Goal: Task Accomplishment & Management: Complete application form

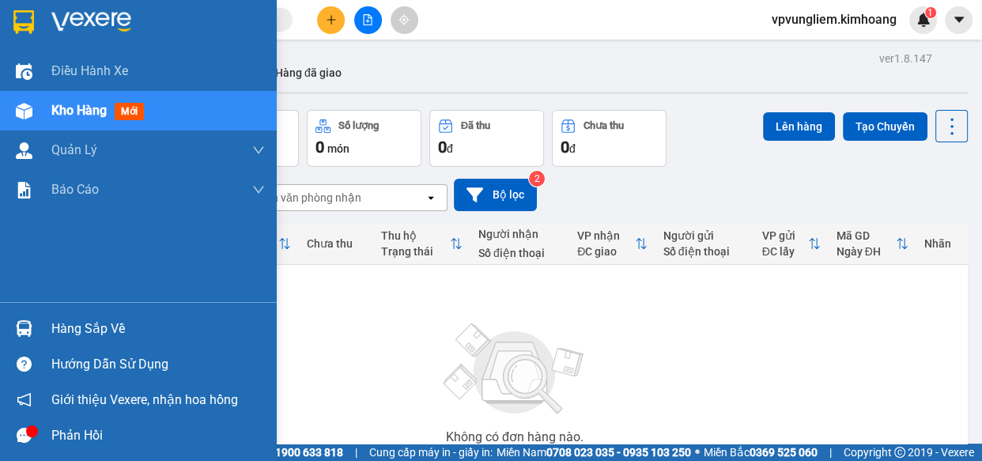
click at [97, 321] on div "Hàng sắp về" at bounding box center [158, 329] width 214 height 24
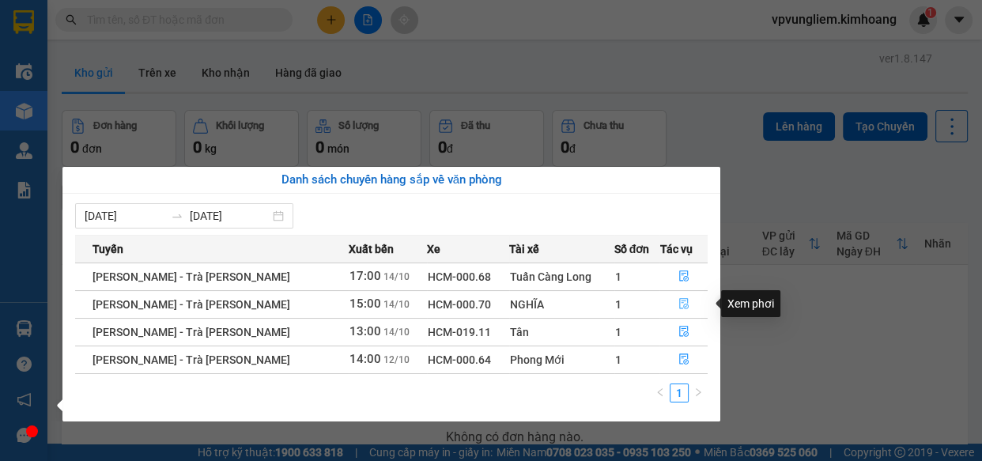
click at [678, 299] on icon "file-done" at bounding box center [683, 303] width 11 height 11
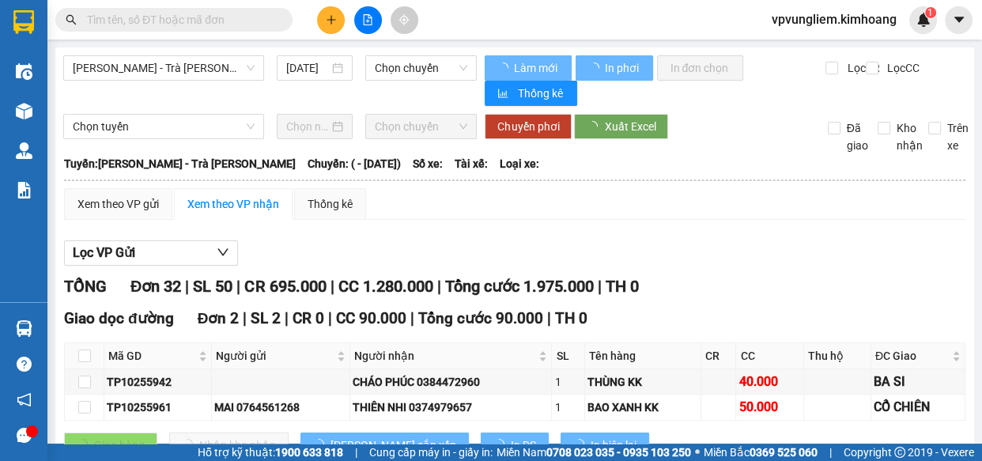
type input "[DATE]"
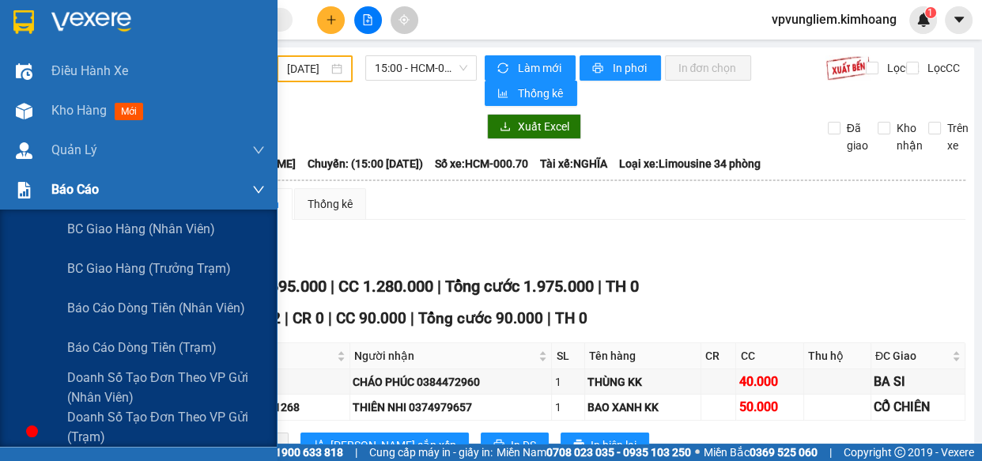
click at [105, 183] on div "Báo cáo" at bounding box center [158, 190] width 214 height 40
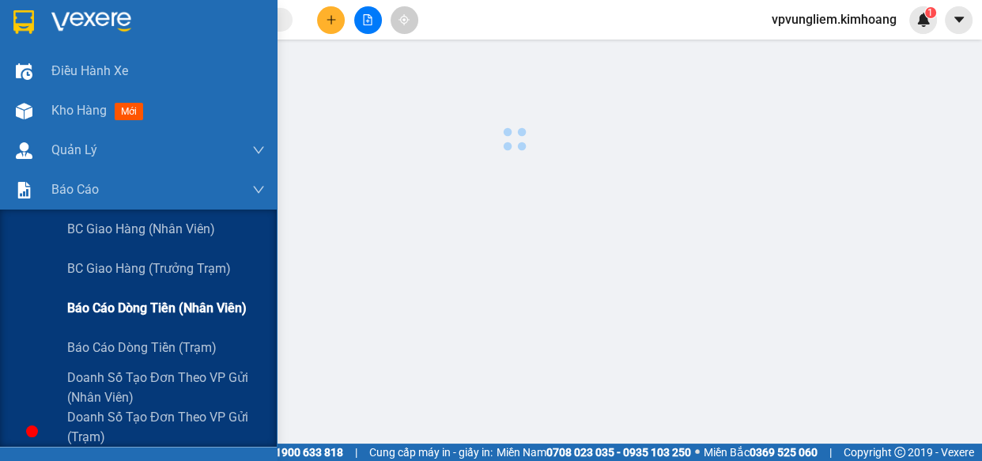
click at [156, 301] on span "Báo cáo dòng tiền (nhân viên)" at bounding box center [157, 308] width 180 height 20
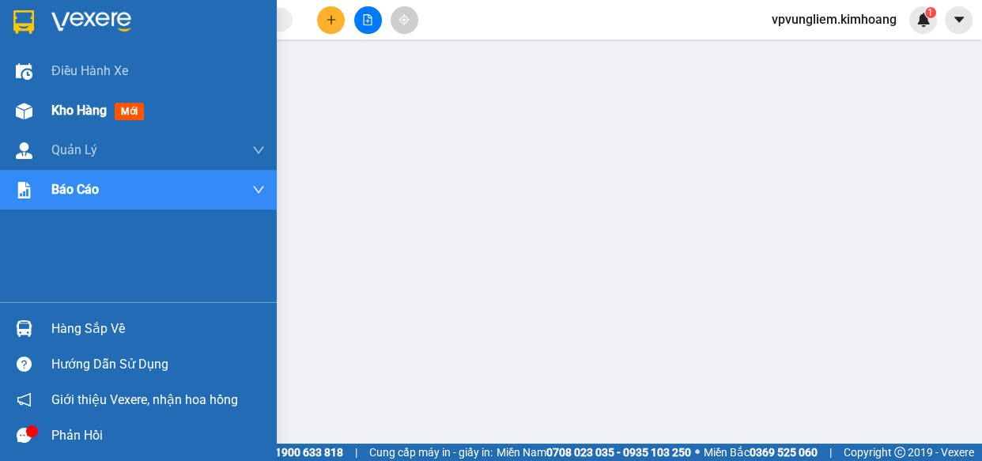
click at [102, 116] on span "Kho hàng" at bounding box center [78, 110] width 55 height 15
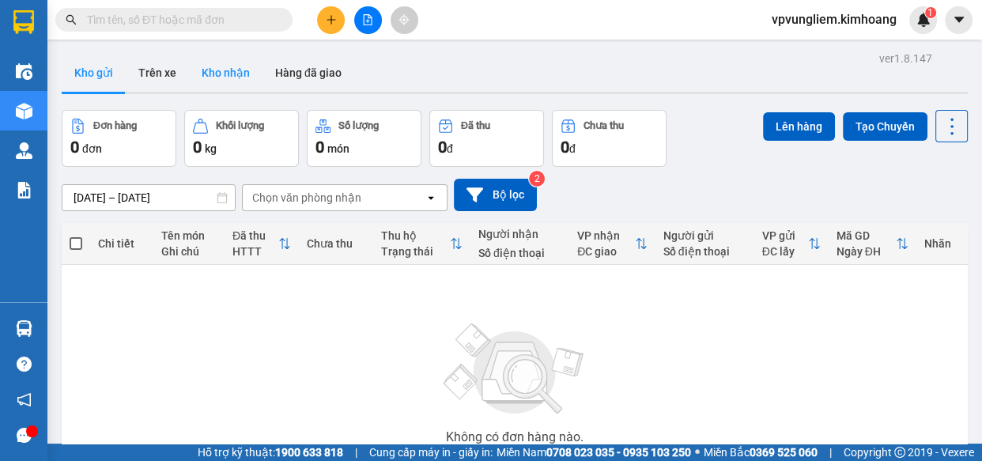
drag, startPoint x: 214, startPoint y: 79, endPoint x: 227, endPoint y: 86, distance: 15.2
click at [214, 78] on button "Kho nhận" at bounding box center [226, 73] width 74 height 38
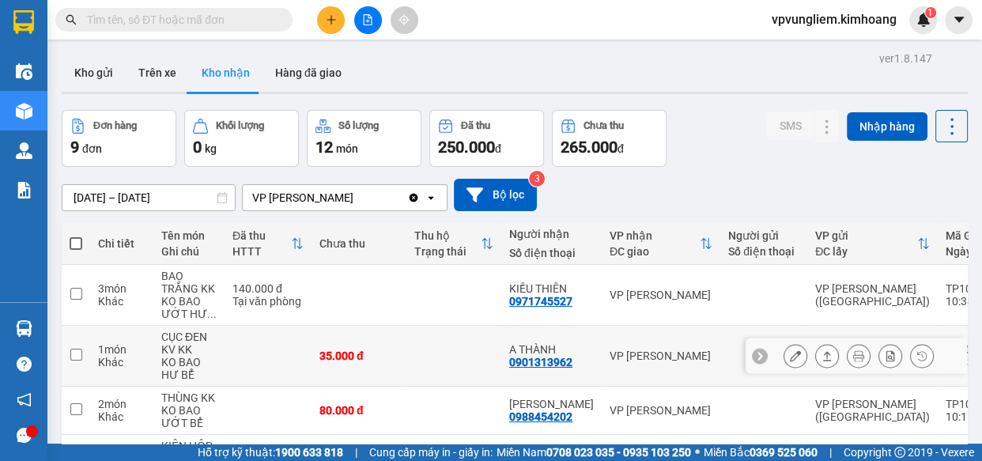
scroll to position [71, 0]
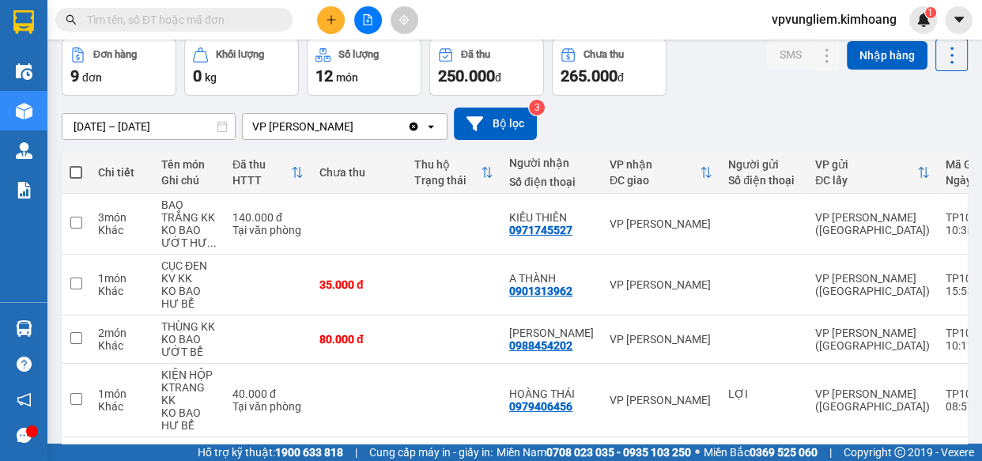
click at [272, 19] on input "text" at bounding box center [180, 19] width 187 height 17
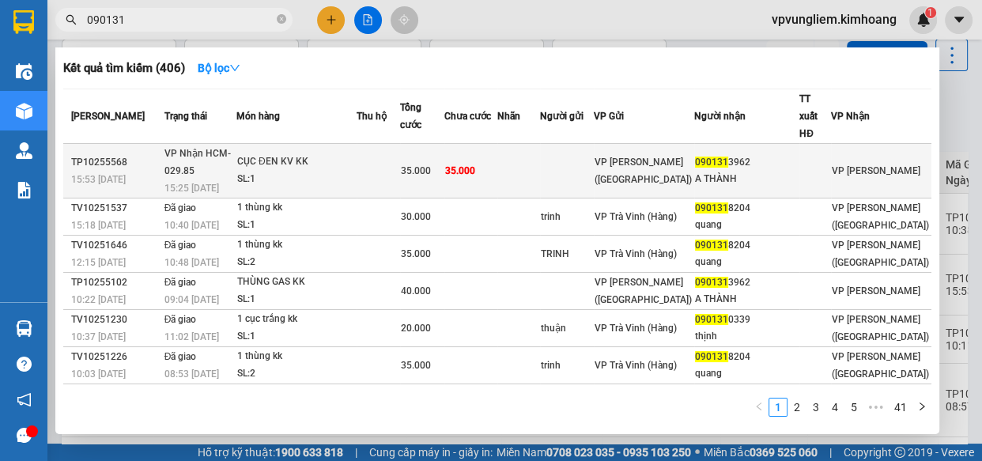
type input "090131"
click at [497, 149] on td "35.000" at bounding box center [470, 171] width 53 height 55
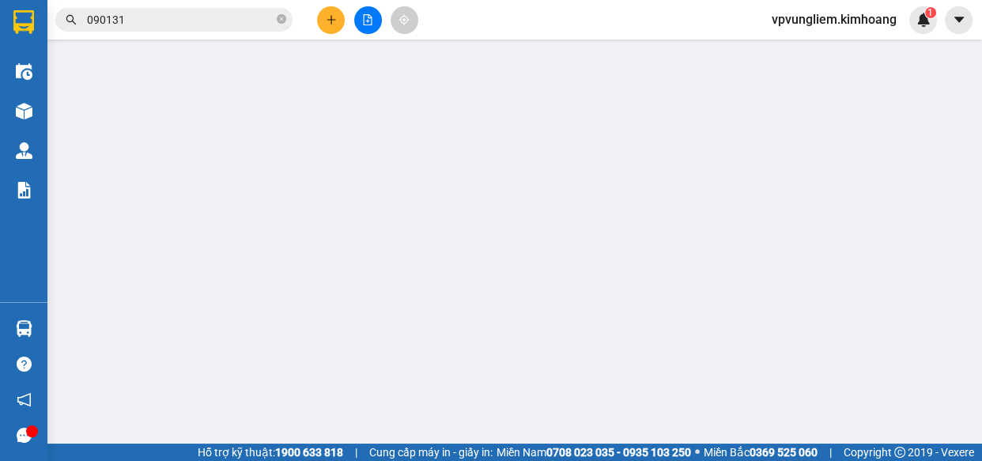
type input "0901313962"
type input "A THÀNH"
type input "35.000"
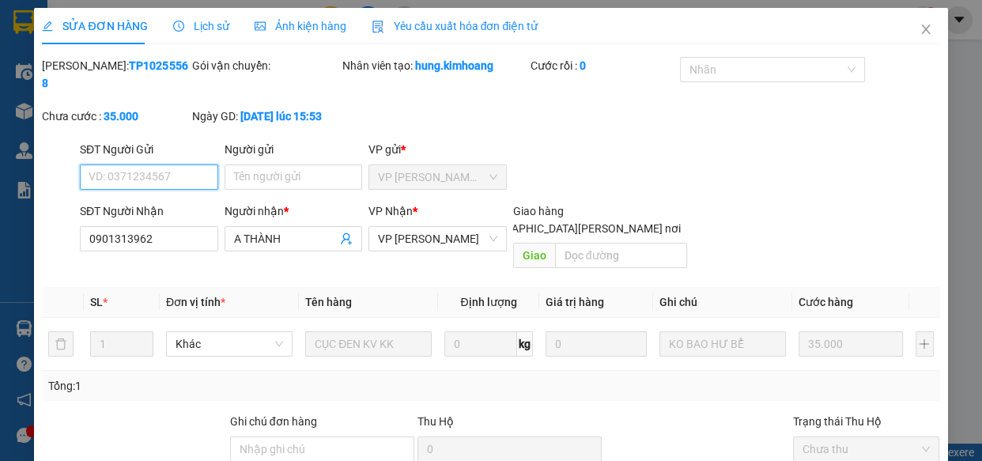
scroll to position [144, 0]
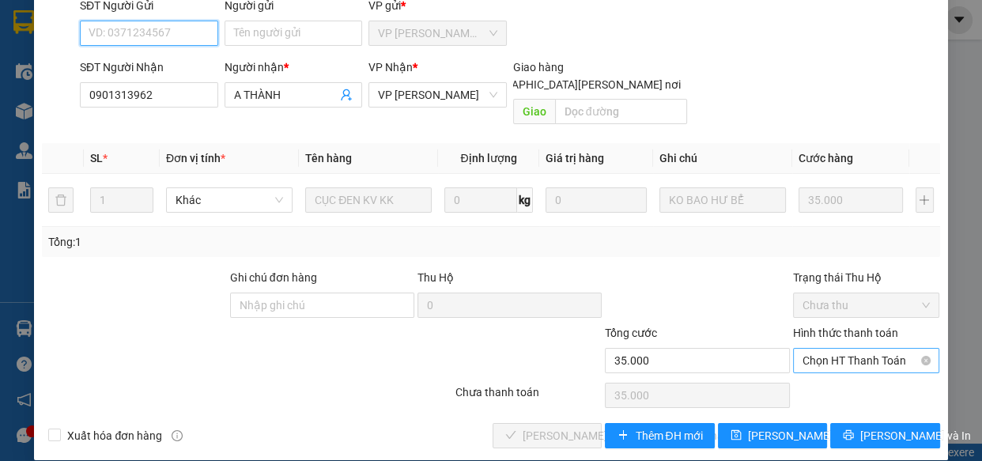
click at [805, 349] on span "Chọn HT Thanh Toán" at bounding box center [867, 361] width 128 height 24
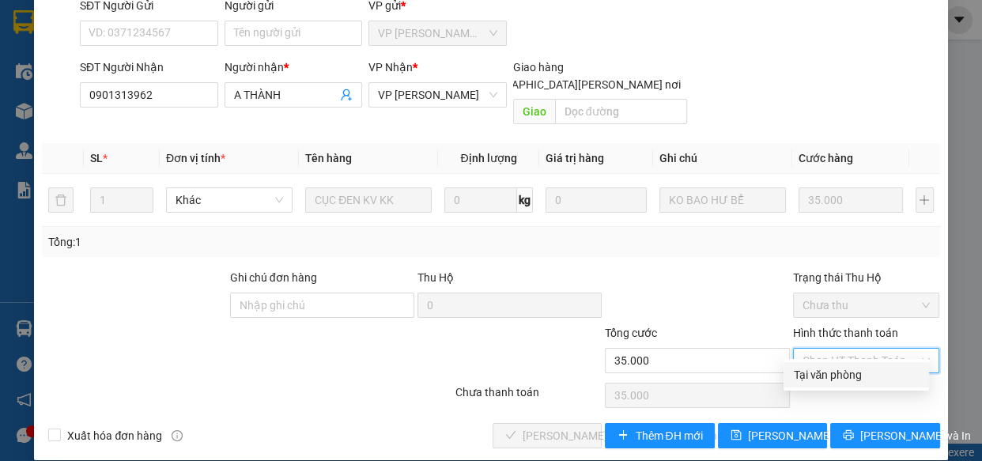
click at [792, 380] on div "Tại văn phòng" at bounding box center [857, 374] width 146 height 25
type input "0"
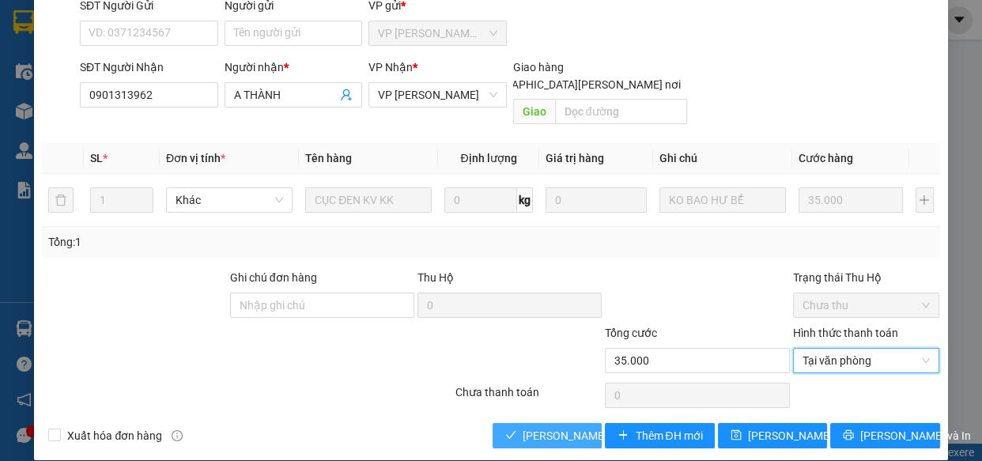
click at [552, 427] on span "[PERSON_NAME] và [PERSON_NAME] hàng" at bounding box center [630, 435] width 214 height 17
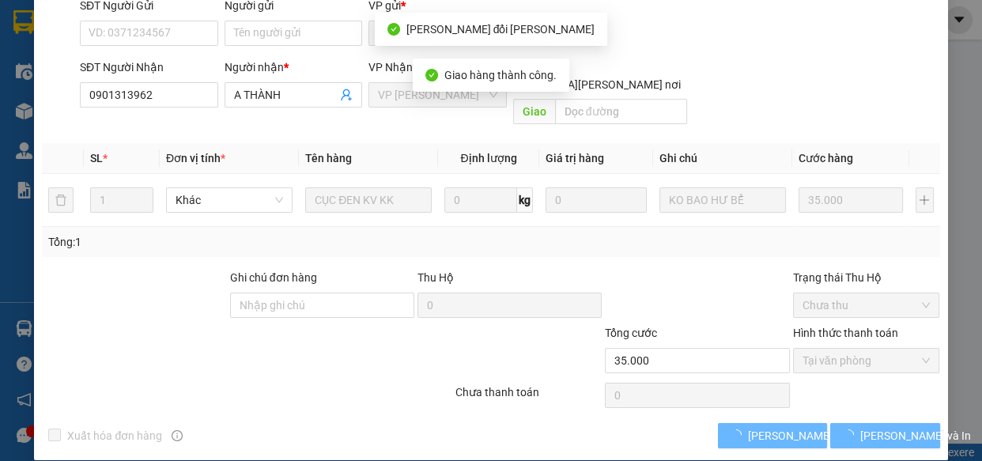
scroll to position [161, 0]
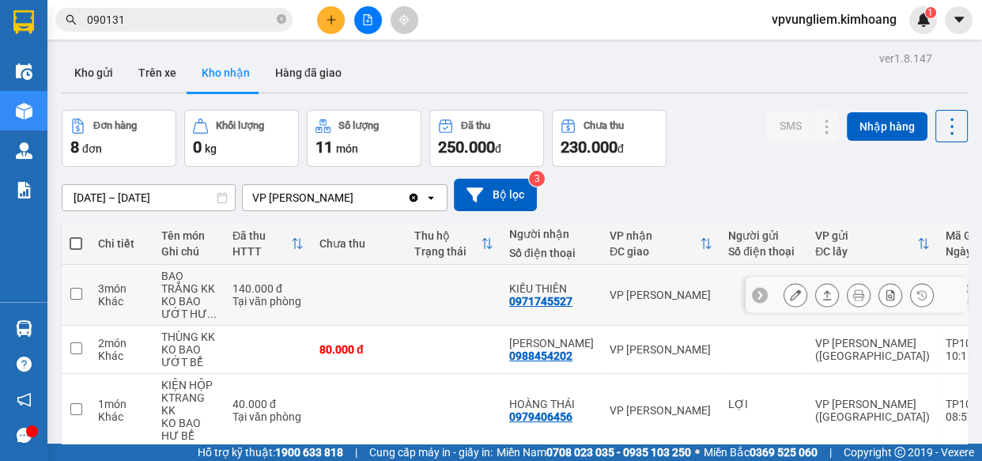
scroll to position [215, 0]
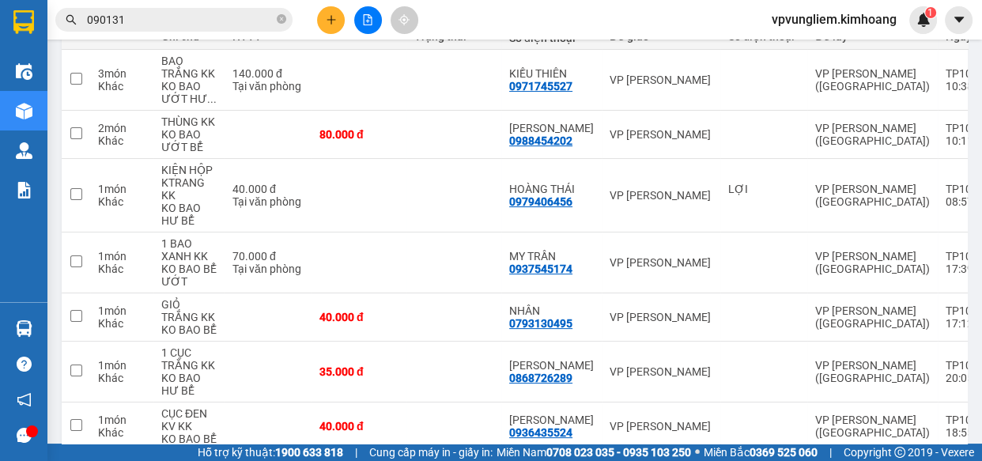
click at [278, 21] on icon "close-circle" at bounding box center [281, 18] width 9 height 9
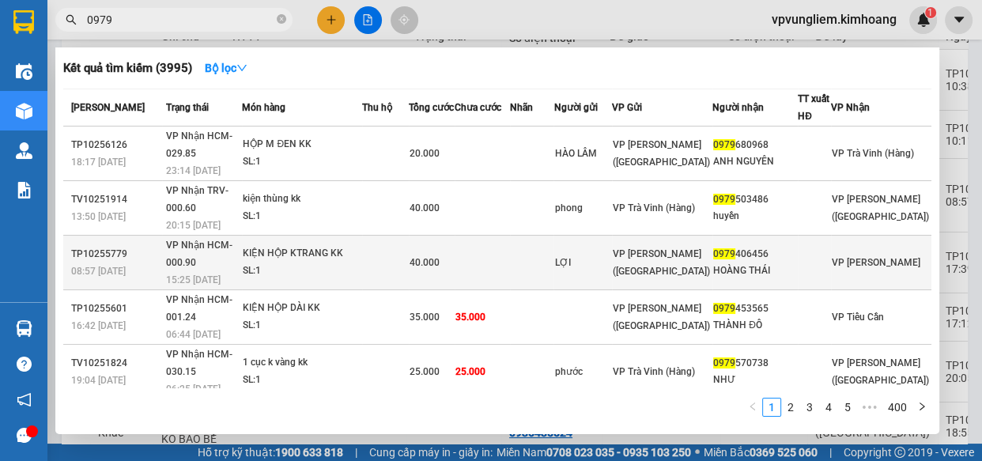
type input "0979"
click at [554, 253] on td at bounding box center [532, 263] width 44 height 55
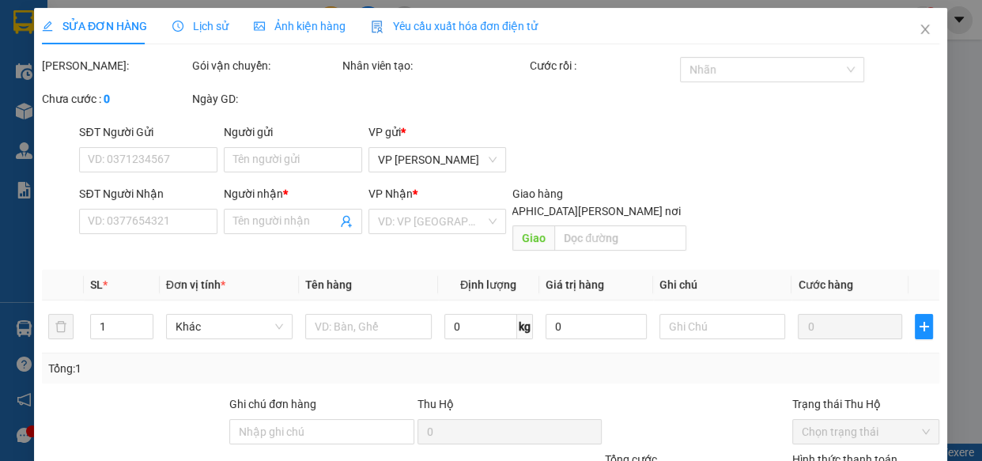
type input "LỢI"
type input "0979406456"
type input "HOÀNG THÁI"
type input "40.000"
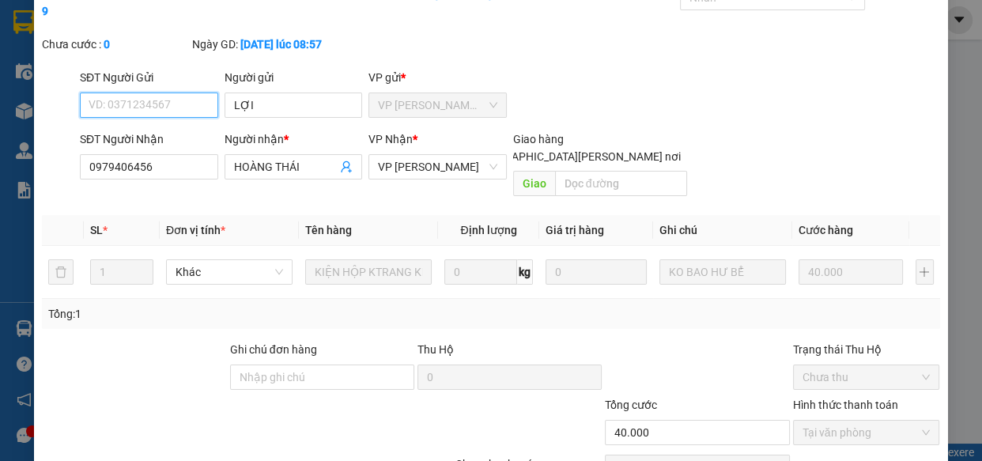
scroll to position [144, 0]
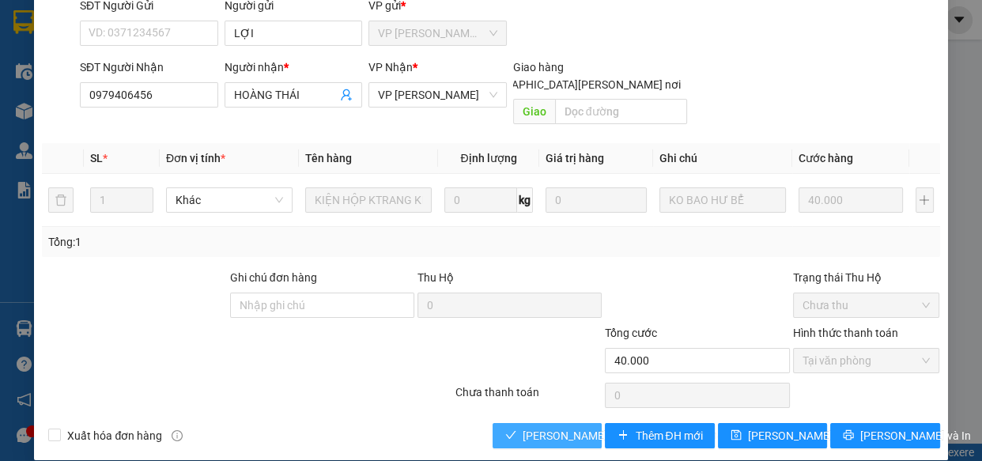
click at [539, 427] on span "[PERSON_NAME] và [PERSON_NAME] hàng" at bounding box center [630, 435] width 214 height 17
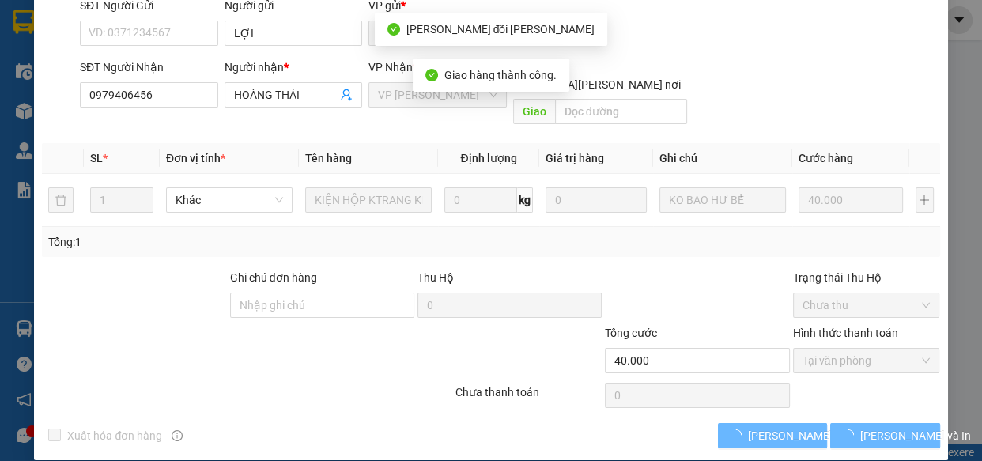
scroll to position [161, 0]
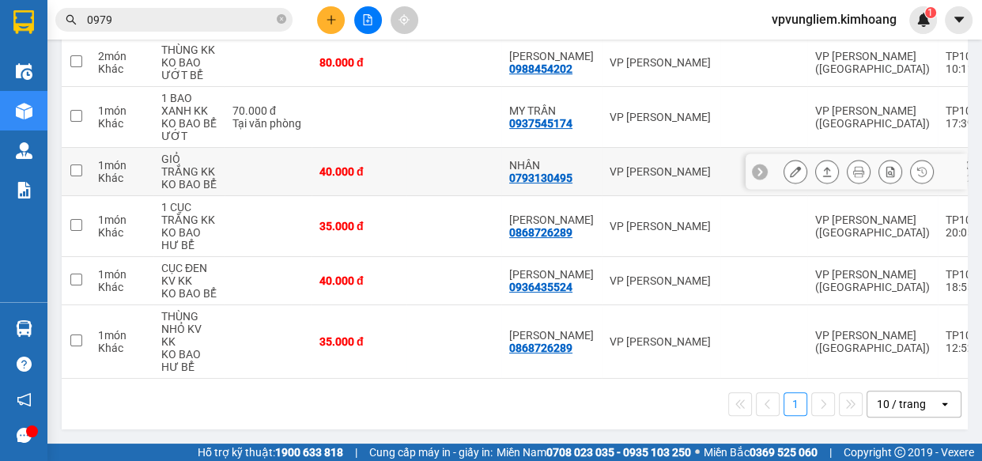
scroll to position [215, 0]
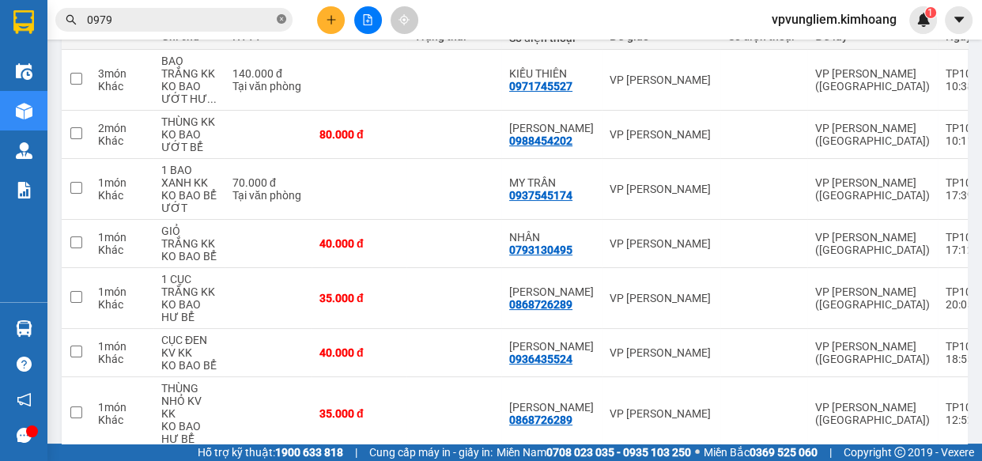
click at [279, 19] on icon "close-circle" at bounding box center [281, 18] width 9 height 9
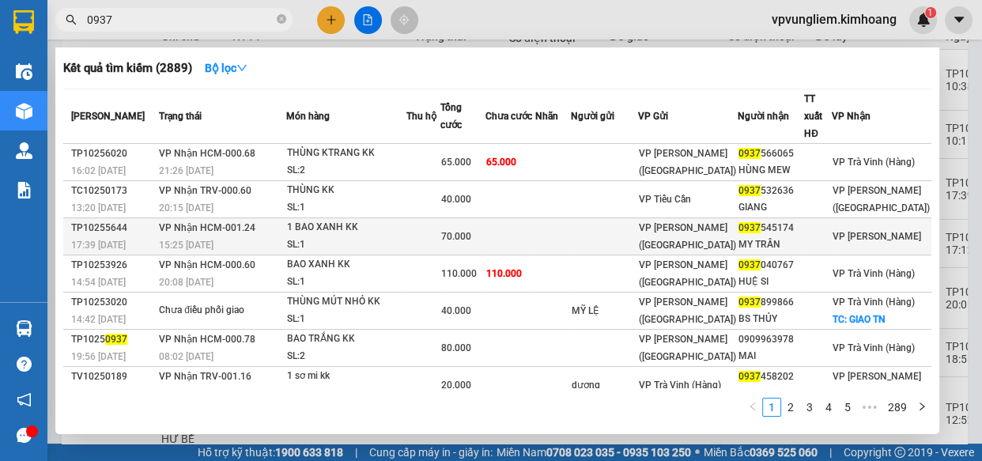
type input "0937"
click at [523, 221] on td at bounding box center [511, 236] width 50 height 37
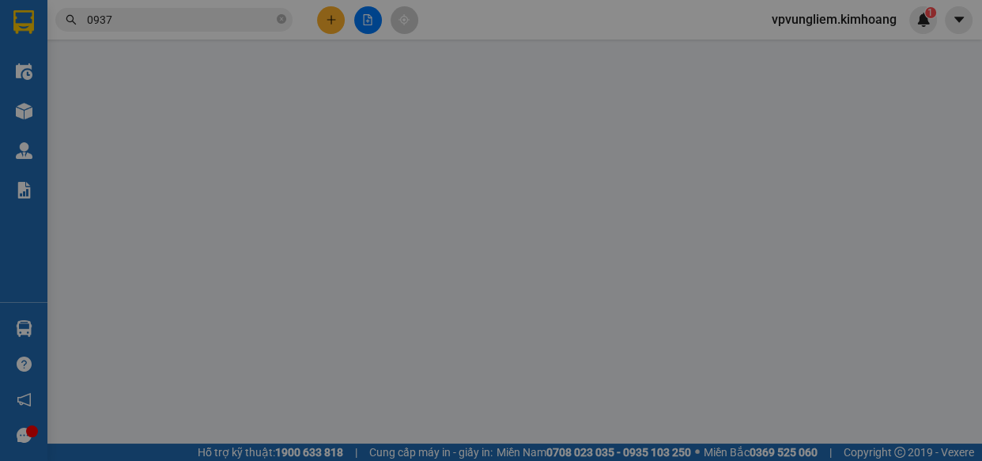
type input "0937545174"
type input "MY TRẦN"
type input "70.000"
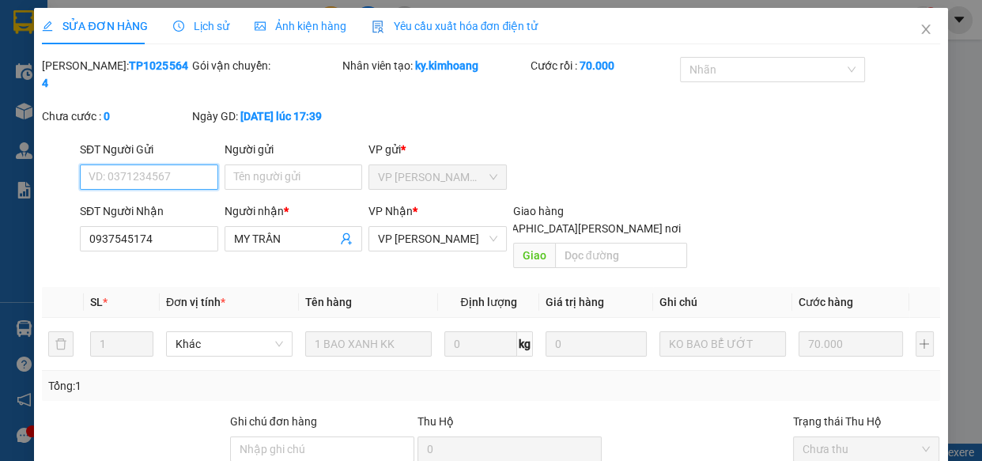
scroll to position [144, 0]
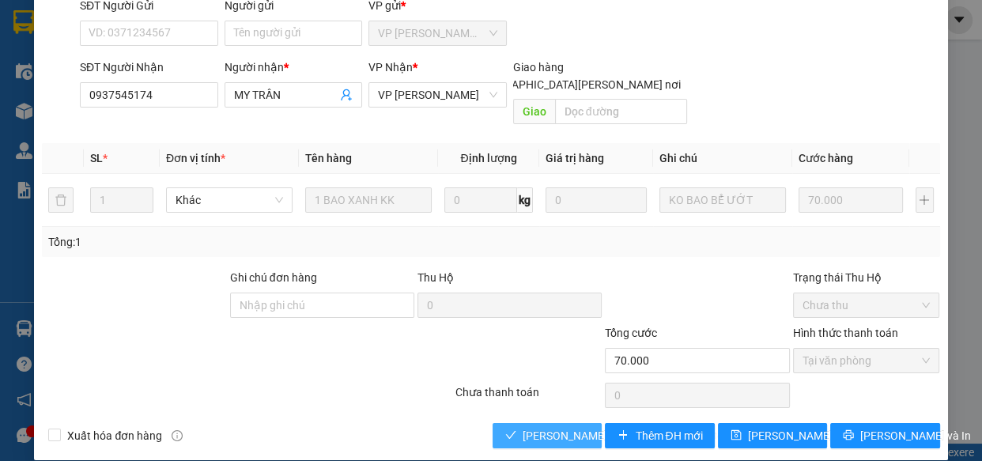
click at [580, 427] on span "[PERSON_NAME] và [PERSON_NAME] hàng" at bounding box center [630, 435] width 214 height 17
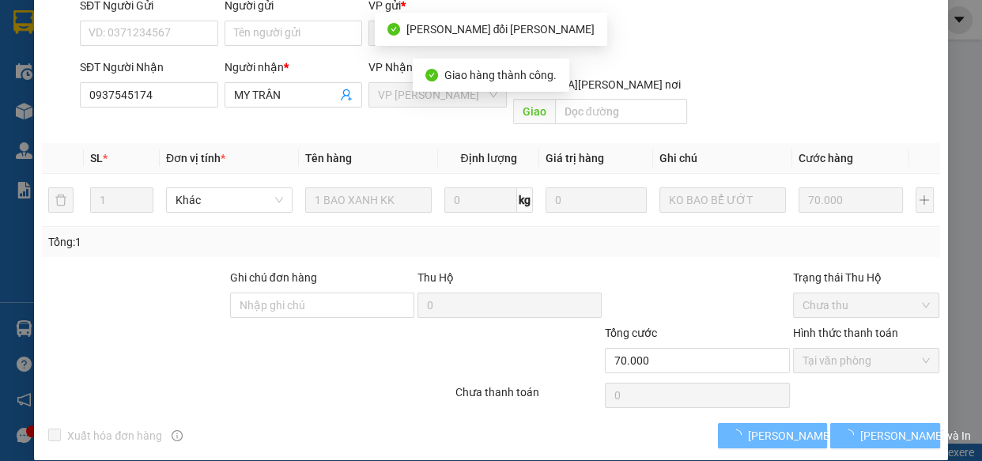
scroll to position [161, 0]
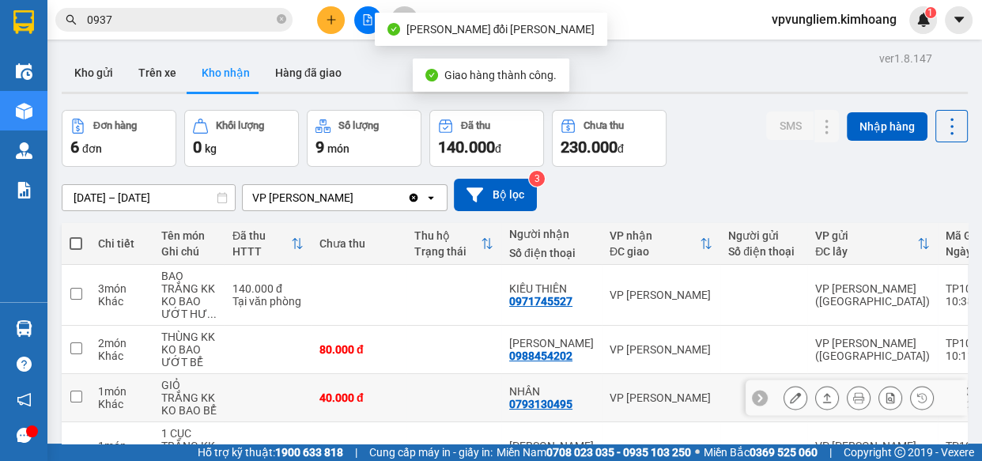
scroll to position [231, 0]
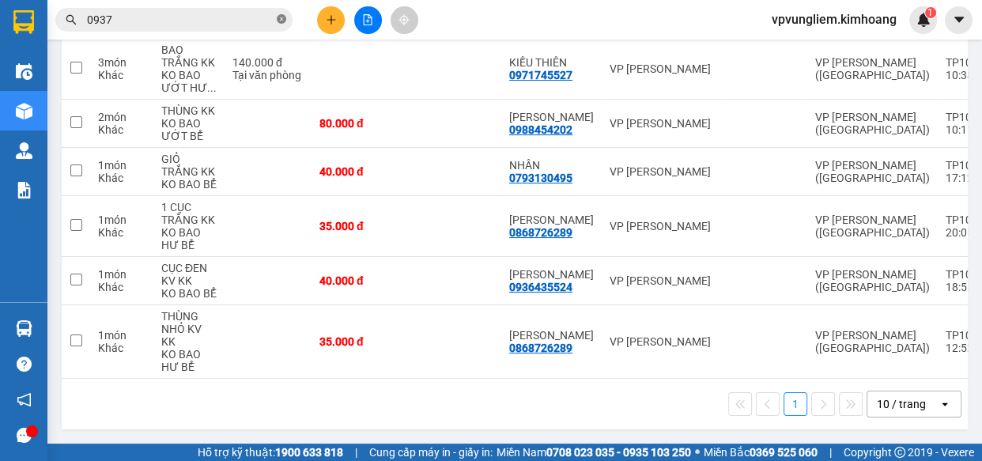
click at [281, 21] on icon "close-circle" at bounding box center [281, 18] width 9 height 9
click at [214, 21] on input "text" at bounding box center [180, 19] width 187 height 17
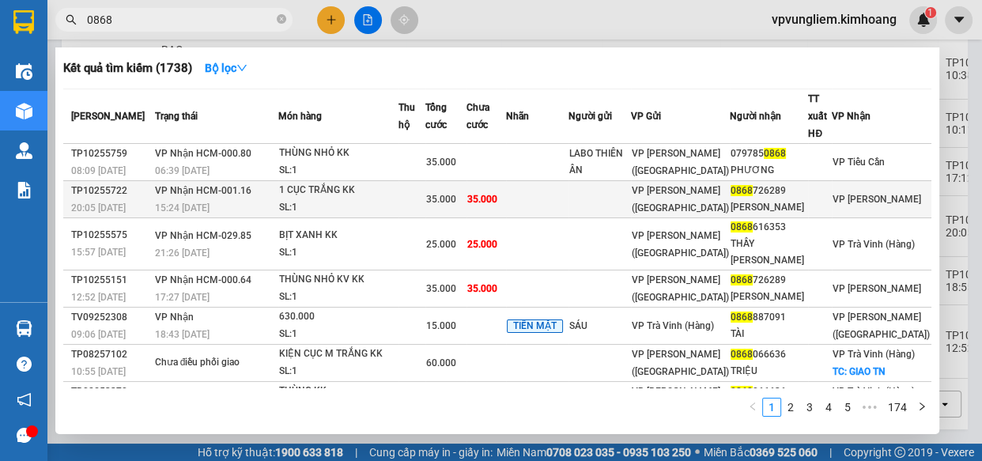
type input "0868"
click at [631, 206] on td at bounding box center [600, 199] width 62 height 37
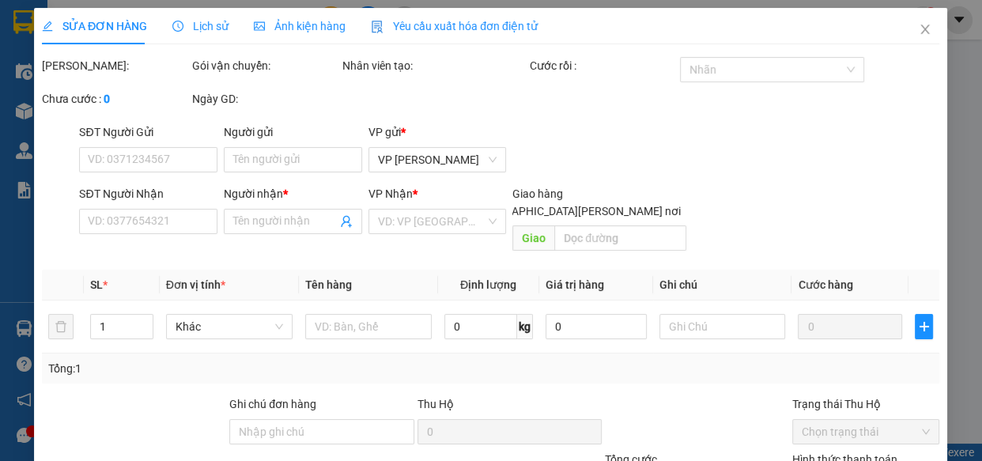
type input "0868726289"
type input "[PERSON_NAME]"
type input "35.000"
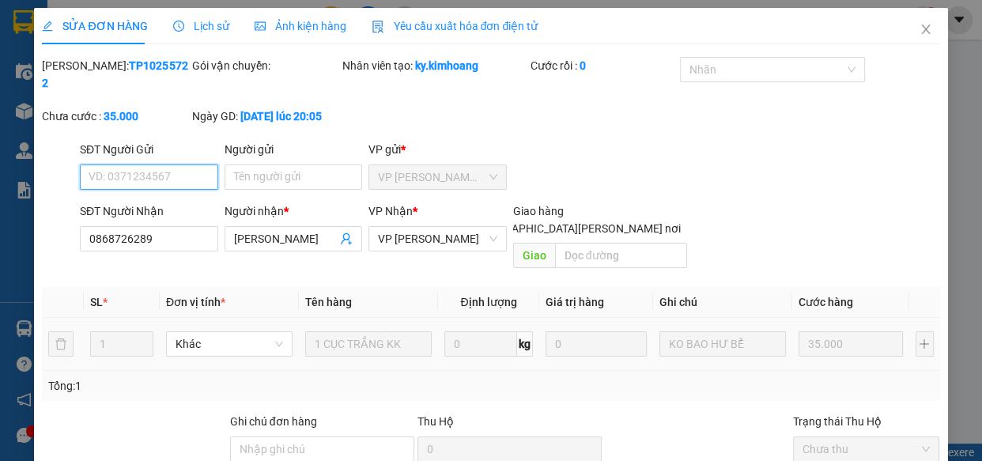
scroll to position [144, 0]
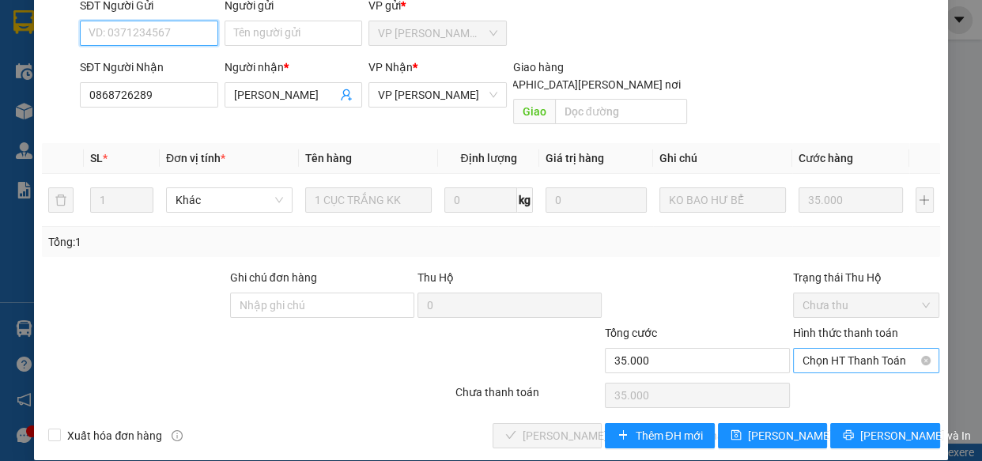
click at [876, 349] on span "Chọn HT Thanh Toán" at bounding box center [867, 361] width 128 height 24
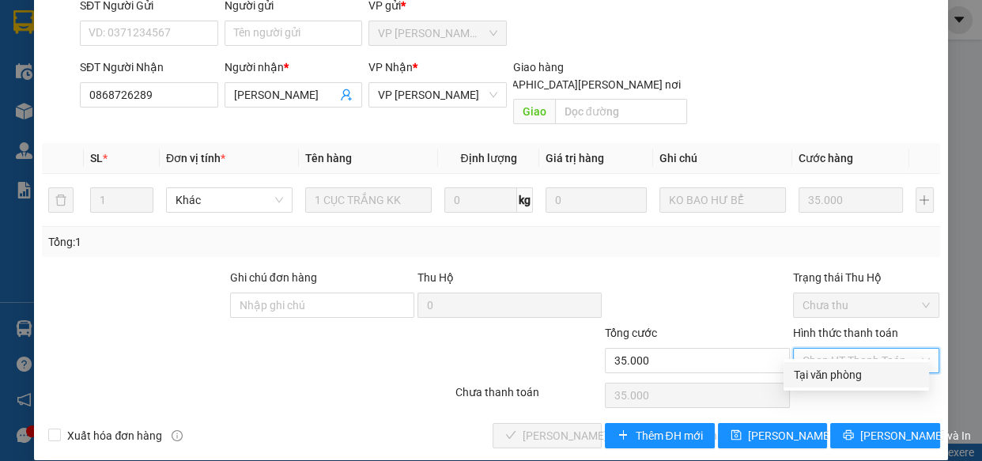
click at [875, 374] on div "Tại văn phòng" at bounding box center [856, 374] width 127 height 17
type input "0"
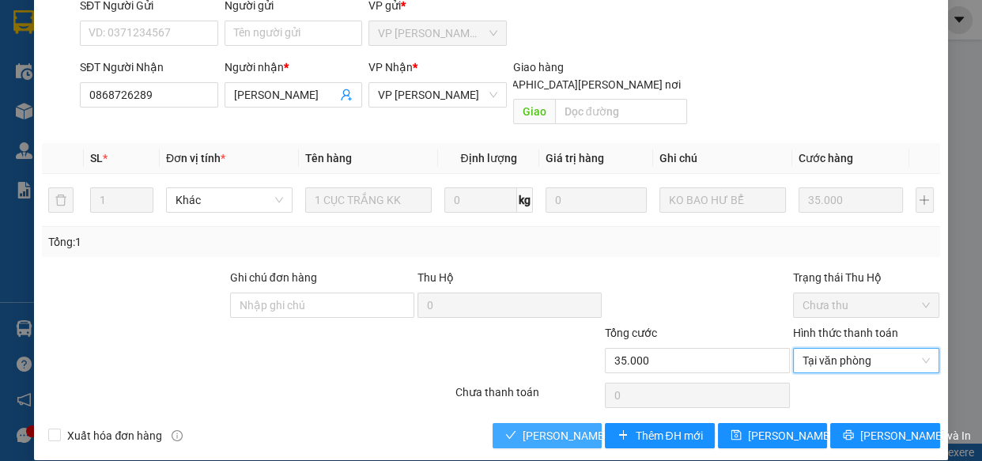
click at [545, 427] on span "[PERSON_NAME] và [PERSON_NAME] hàng" at bounding box center [630, 435] width 214 height 17
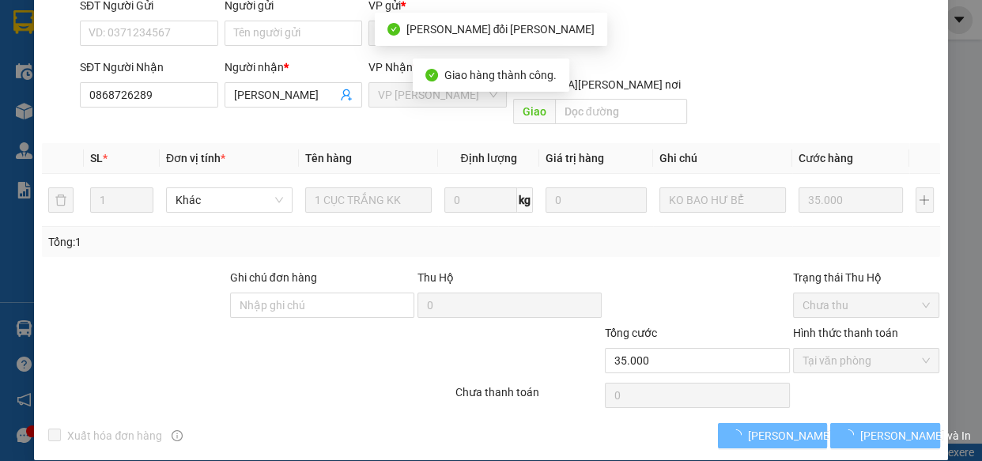
scroll to position [161, 0]
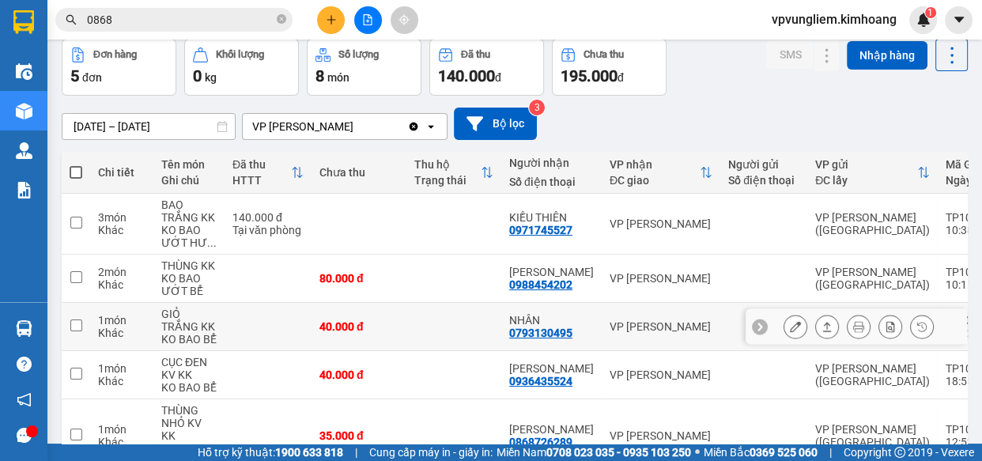
scroll to position [170, 0]
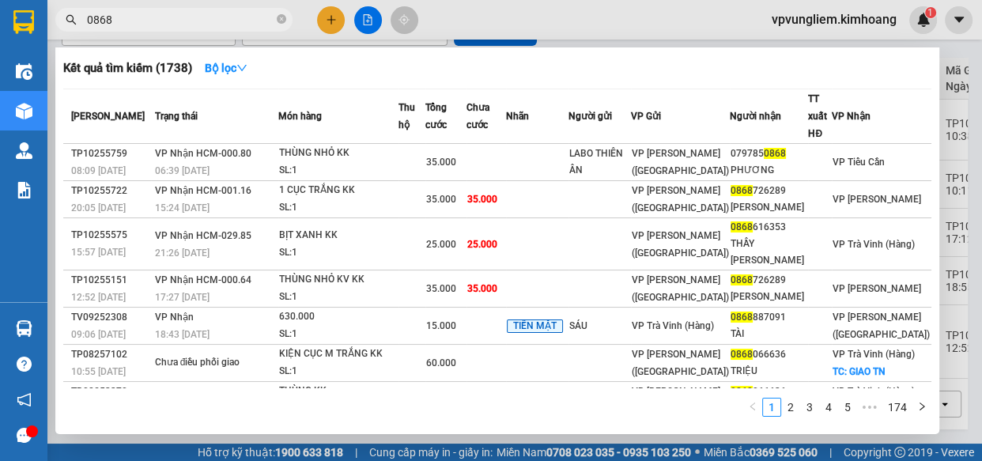
click at [240, 18] on input "0868" at bounding box center [180, 19] width 187 height 17
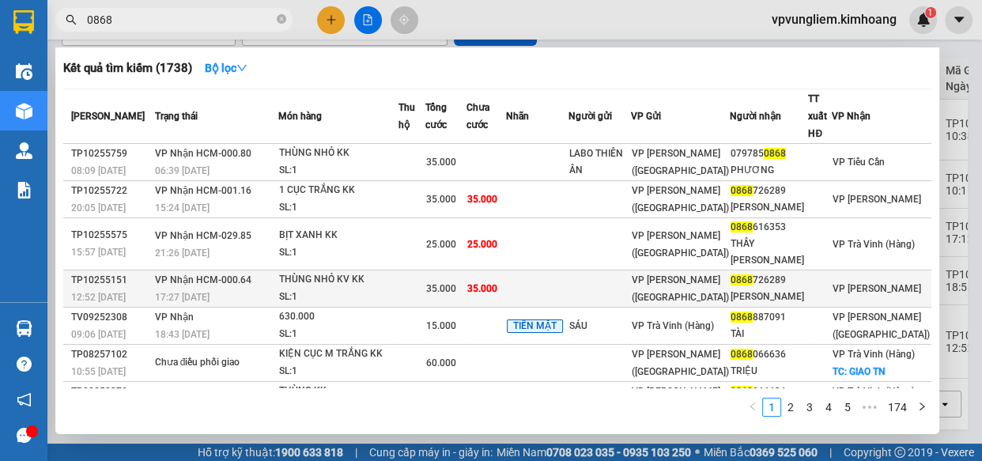
click at [506, 277] on td "35.000" at bounding box center [487, 288] width 40 height 37
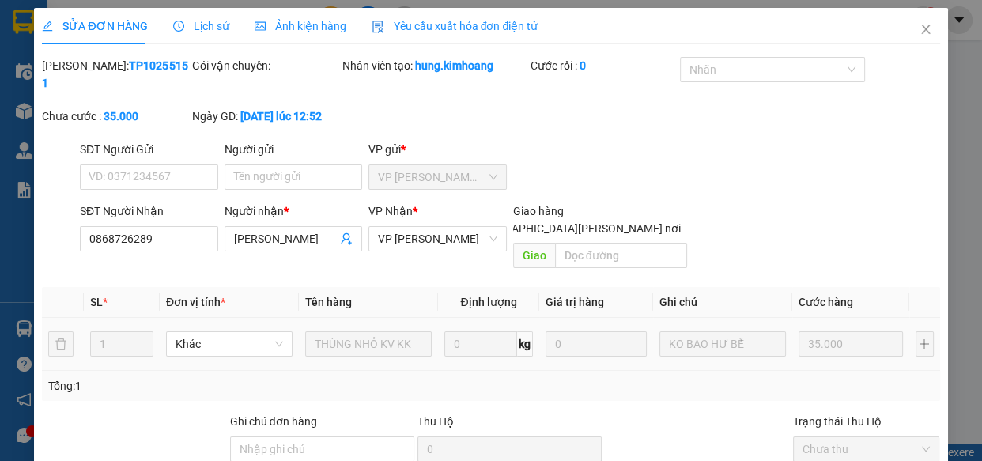
type input "0868726289"
type input "[PERSON_NAME]"
type input "35.000"
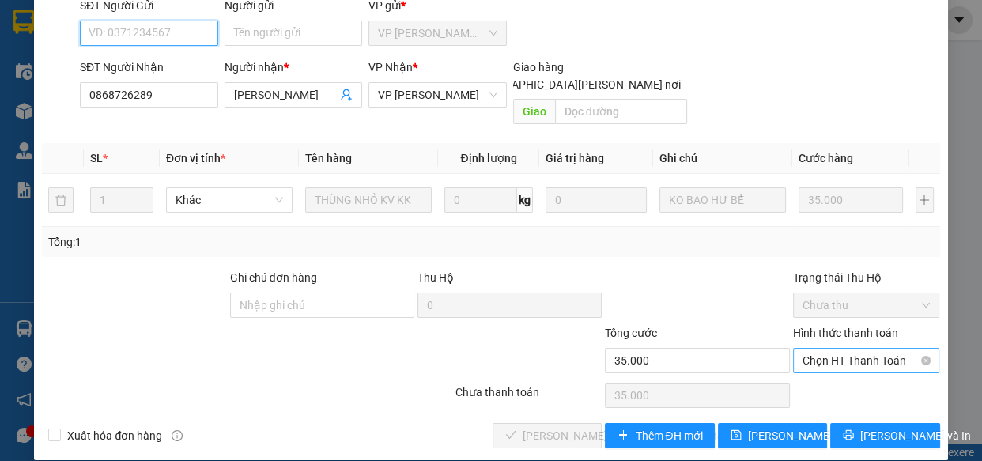
click at [808, 349] on span "Chọn HT Thanh Toán" at bounding box center [867, 361] width 128 height 24
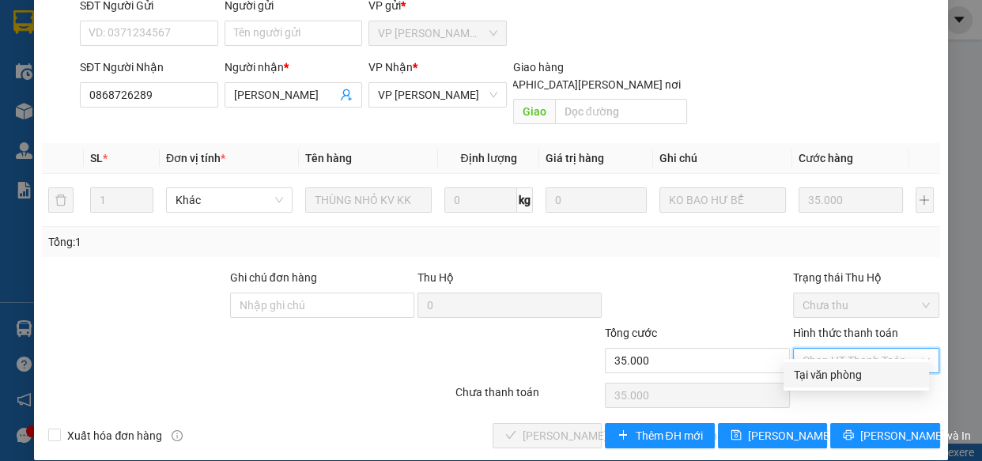
click at [813, 375] on div "Tại văn phòng" at bounding box center [856, 374] width 127 height 17
type input "0"
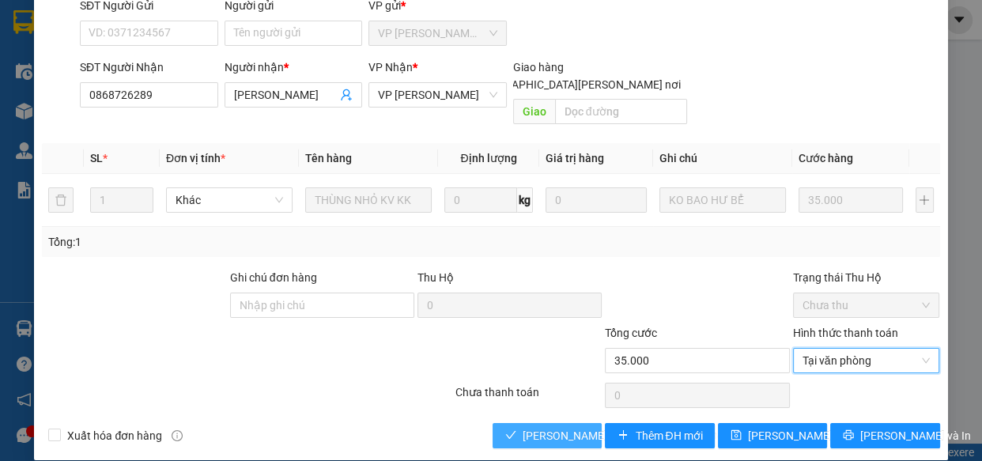
click at [560, 427] on span "[PERSON_NAME] và [PERSON_NAME] hàng" at bounding box center [630, 435] width 214 height 17
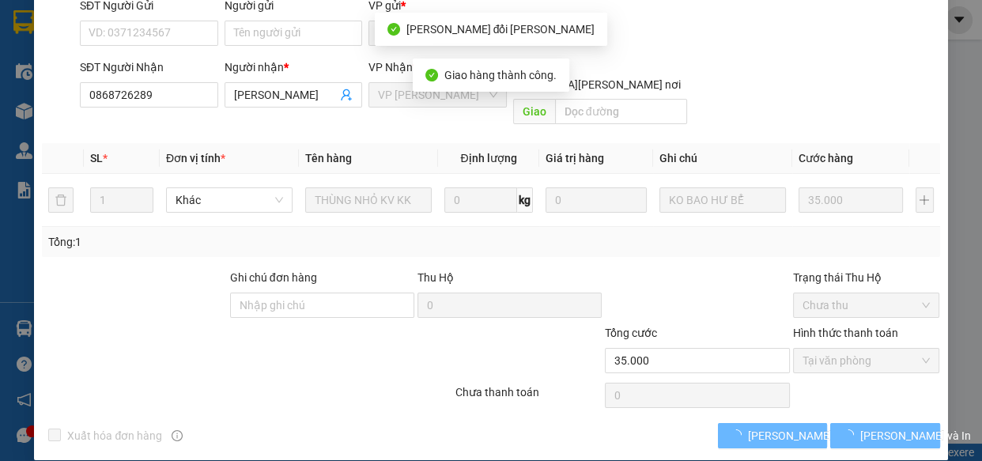
scroll to position [161, 0]
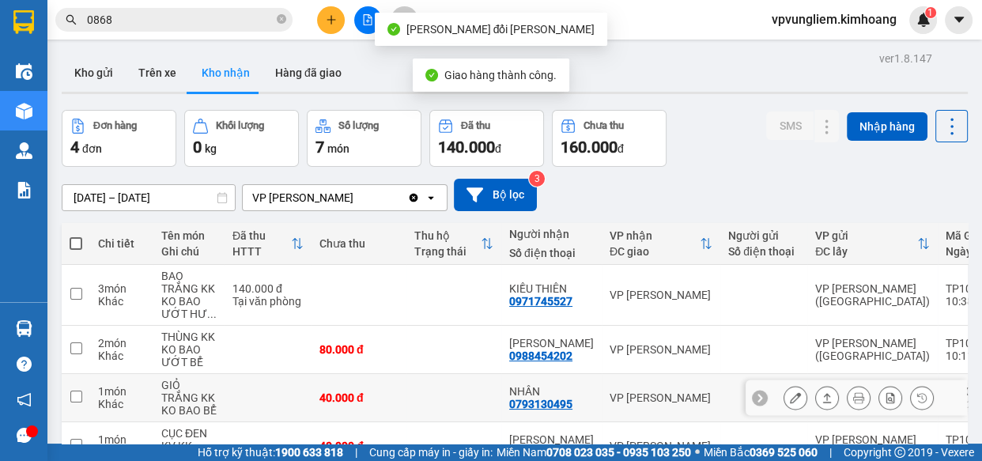
scroll to position [96, 0]
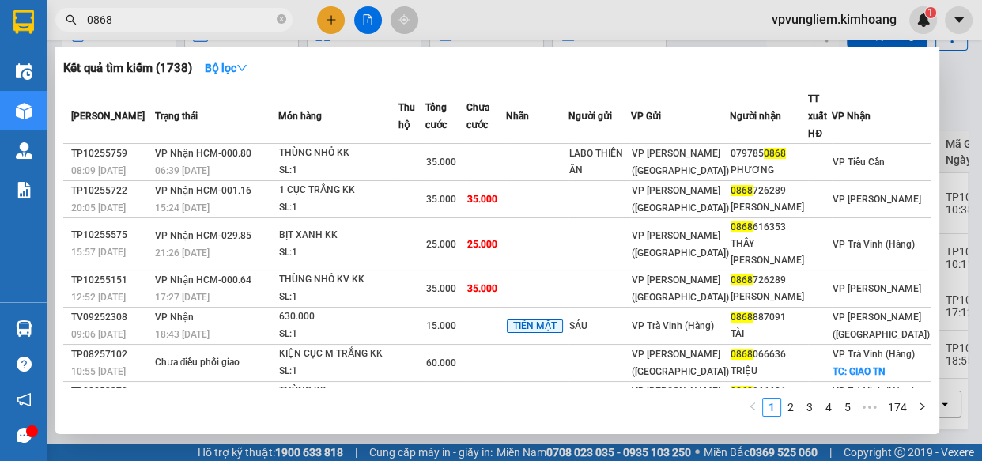
drag, startPoint x: 229, startPoint y: 20, endPoint x: 283, endPoint y: 19, distance: 54.6
click at [229, 21] on input "0868" at bounding box center [180, 19] width 187 height 17
click at [283, 19] on icon "close-circle" at bounding box center [281, 18] width 9 height 9
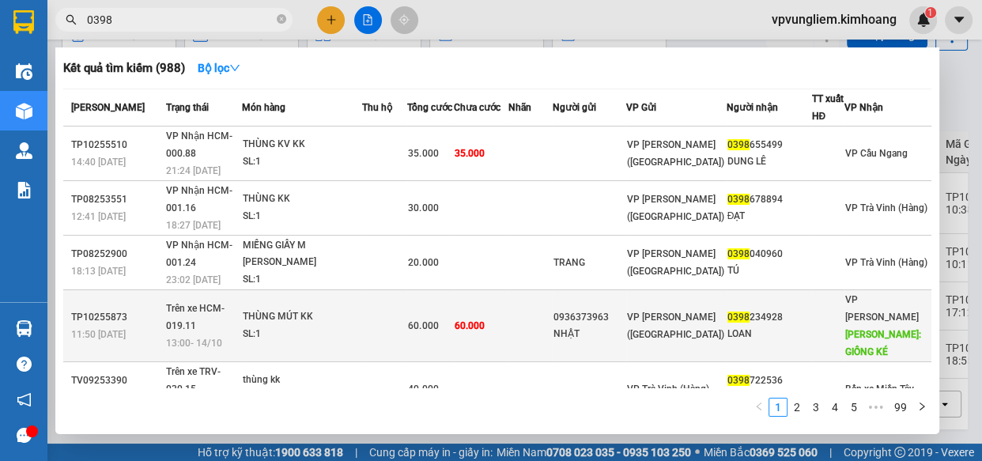
type input "0398"
click at [485, 320] on span "60.000" at bounding box center [470, 325] width 30 height 11
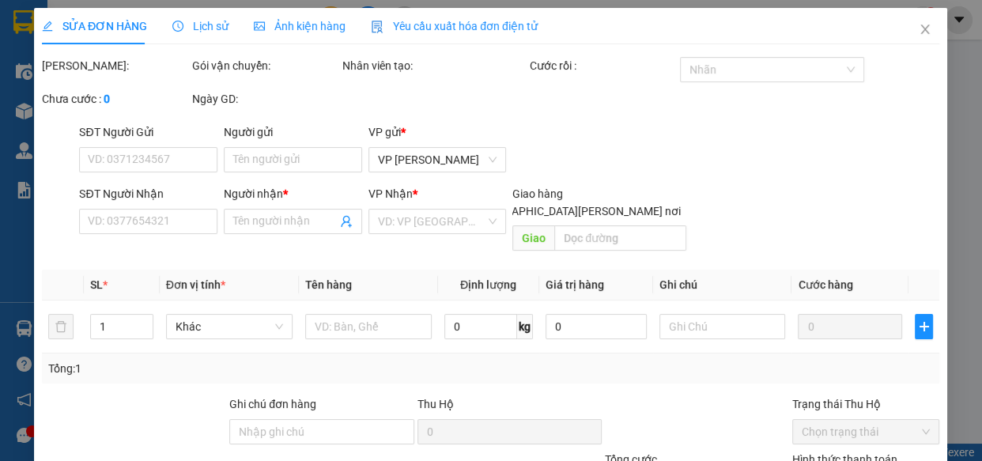
type input "0936373963"
type input "NHẬT"
type input "0398234928"
type input "LOAN"
type input "GIỒNG KÉ"
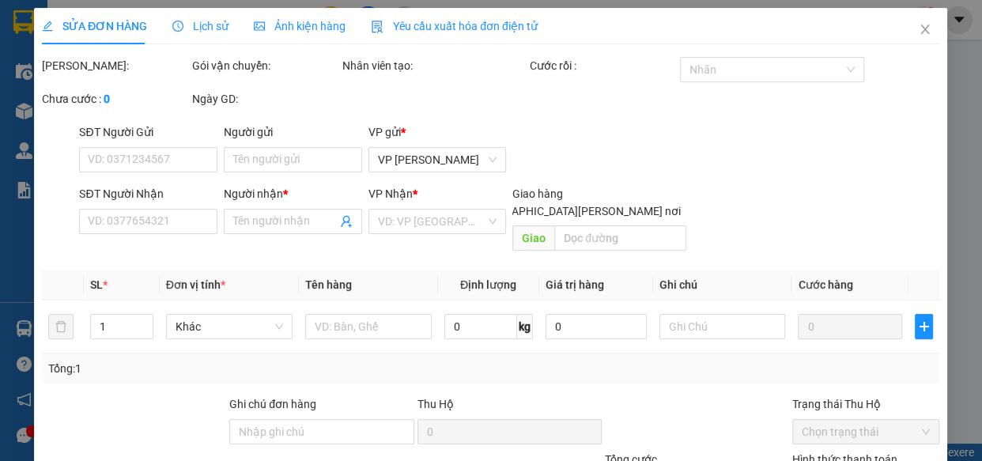
type input "60.000"
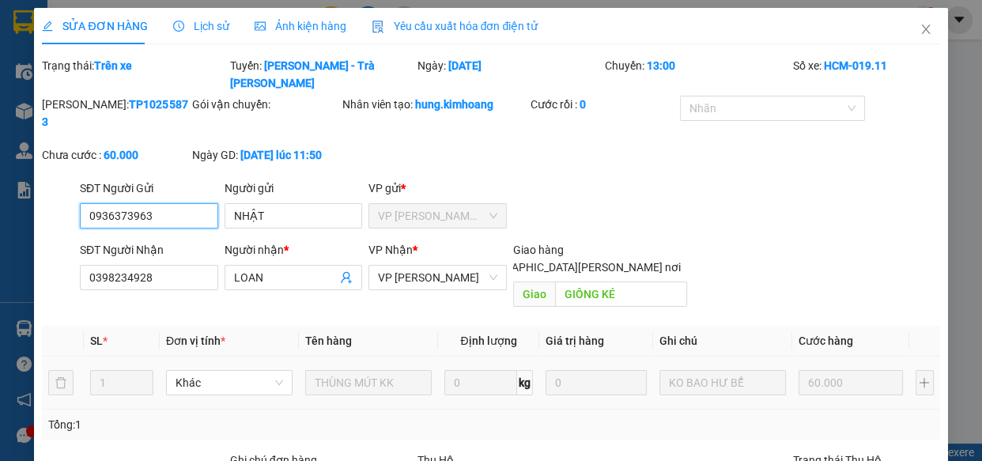
scroll to position [165, 0]
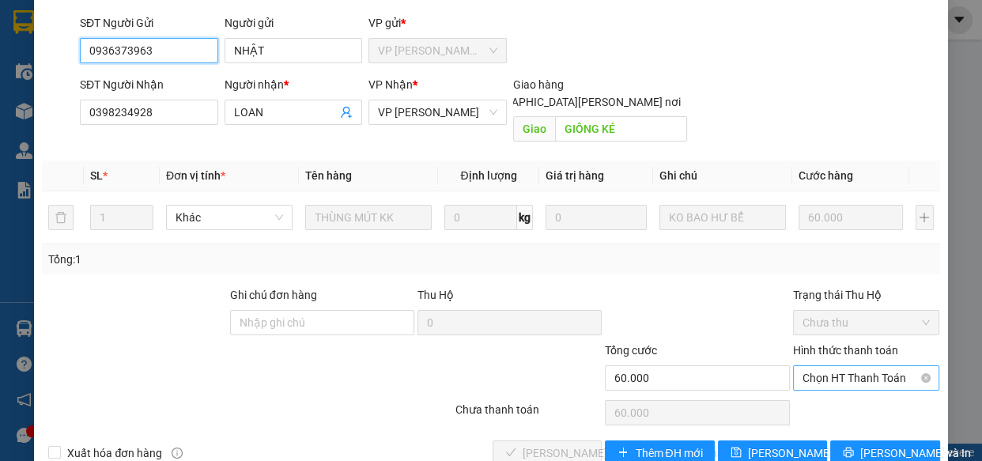
click at [898, 366] on span "Chọn HT Thanh Toán" at bounding box center [867, 378] width 128 height 24
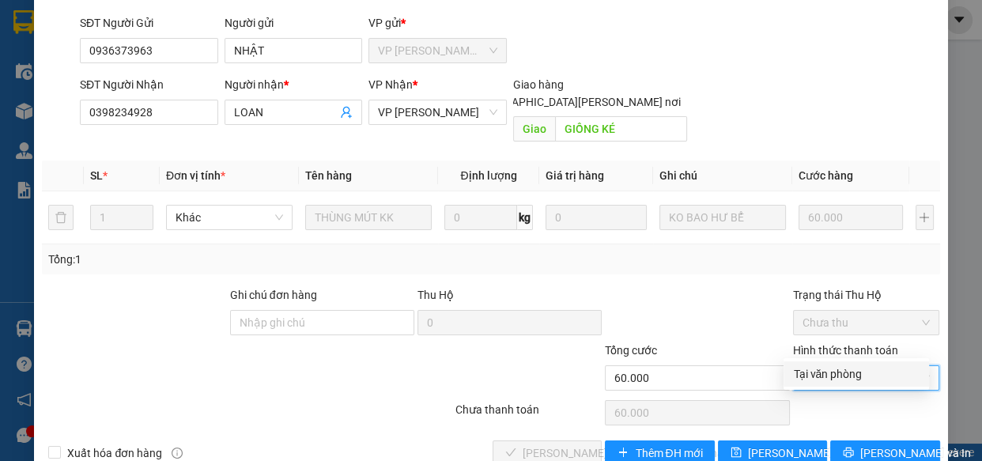
click at [882, 374] on div "Tại văn phòng" at bounding box center [856, 373] width 127 height 17
type input "0"
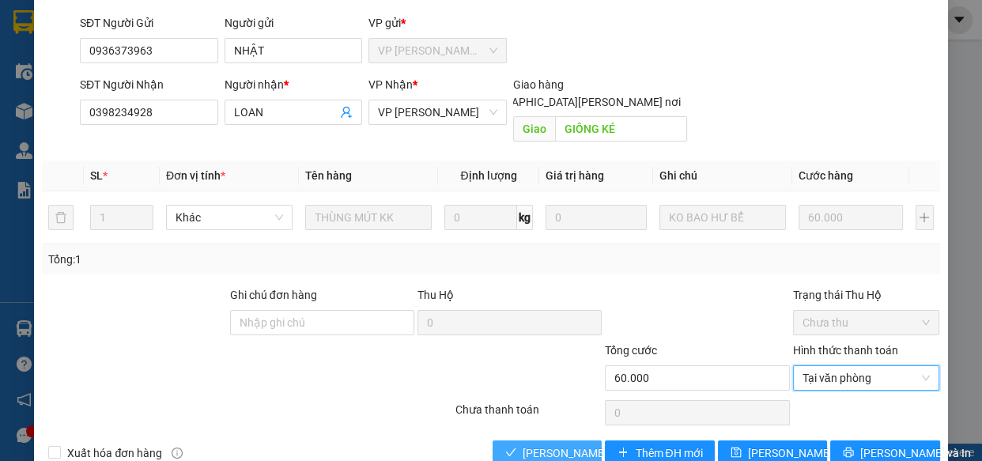
click at [567, 444] on span "[PERSON_NAME] và [PERSON_NAME] hàng" at bounding box center [630, 452] width 214 height 17
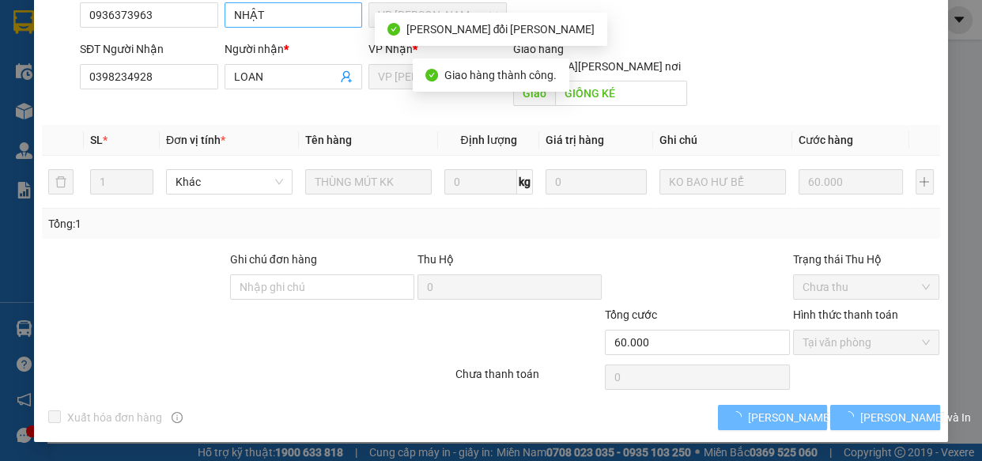
scroll to position [161, 0]
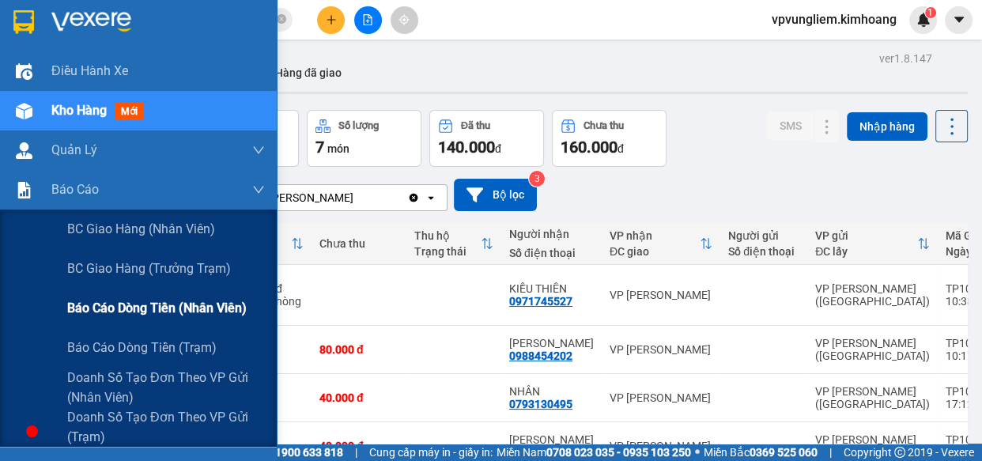
click at [142, 316] on span "Báo cáo dòng tiền (nhân viên)" at bounding box center [157, 308] width 180 height 20
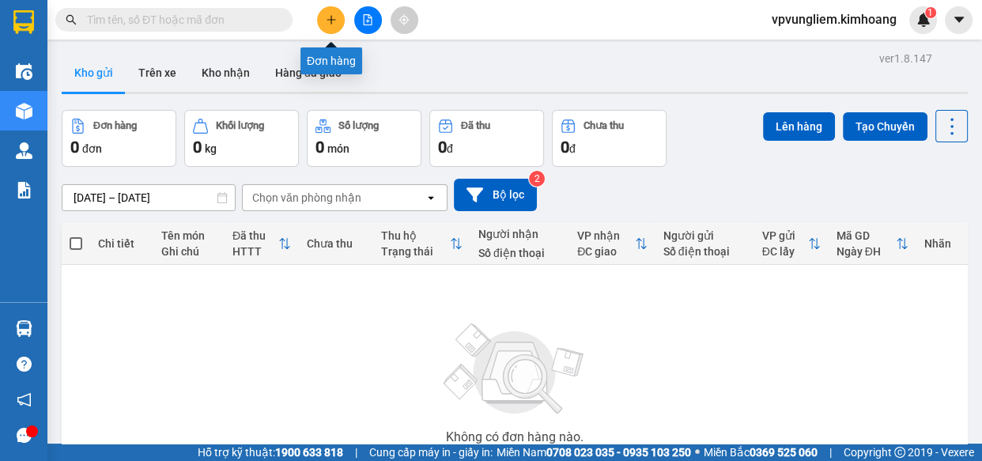
click at [330, 14] on icon "plus" at bounding box center [331, 19] width 11 height 11
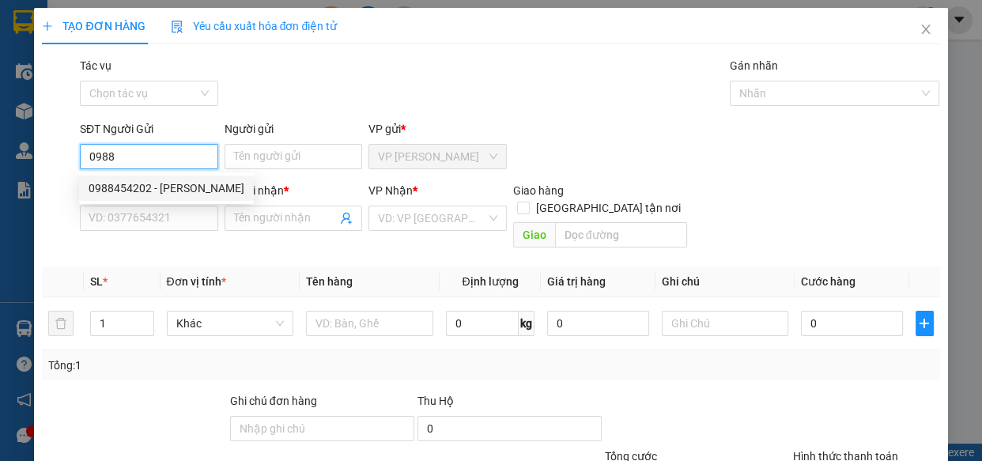
click at [172, 183] on div "0988454202 - BÍCH THANH" at bounding box center [167, 188] width 156 height 17
type input "0988454202"
type input "[PERSON_NAME]"
type input "0933877437"
type input "MAI"
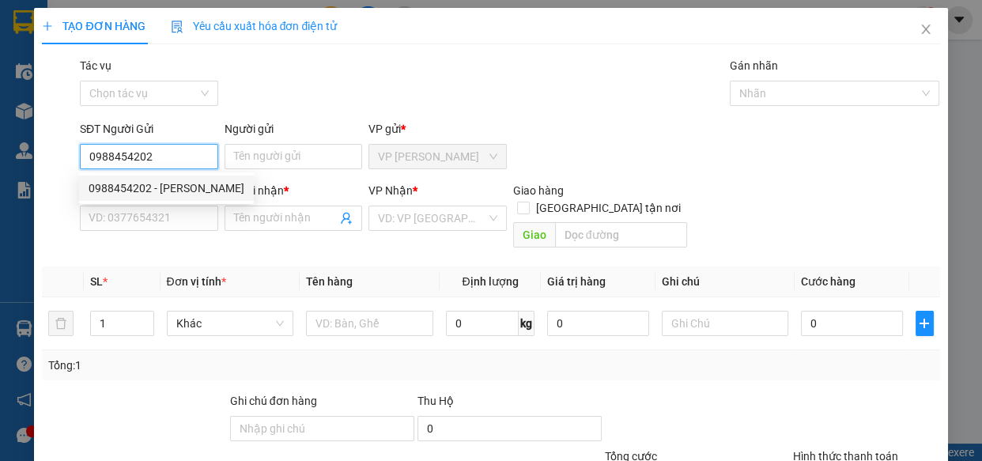
type input "KHÔNG BAO HƯ ƯỚT"
type input "50.000"
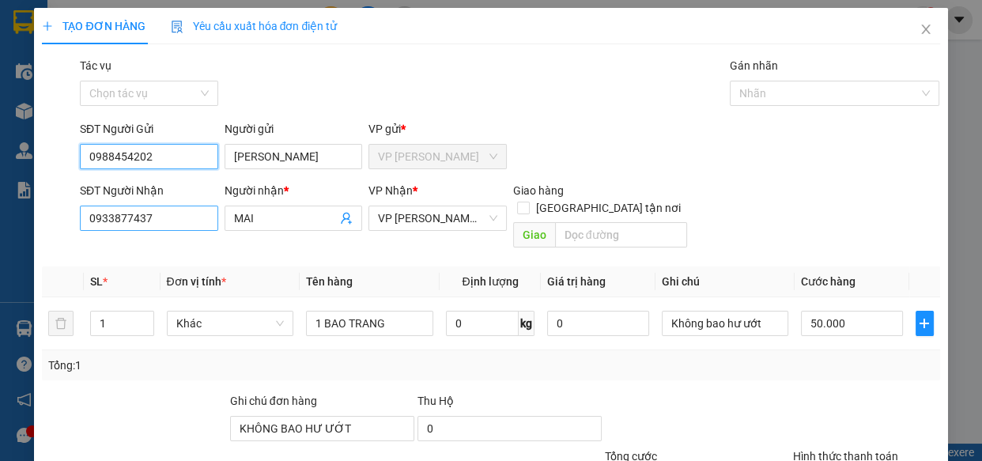
type input "0988454202"
click at [183, 219] on input "0933877437" at bounding box center [149, 218] width 138 height 25
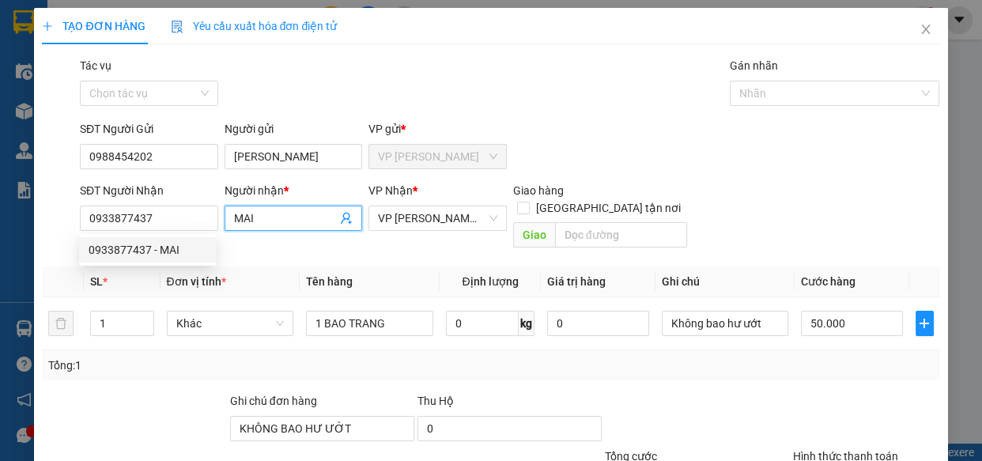
click at [265, 217] on input "MAI" at bounding box center [286, 218] width 104 height 17
type input "M"
type input "HU"
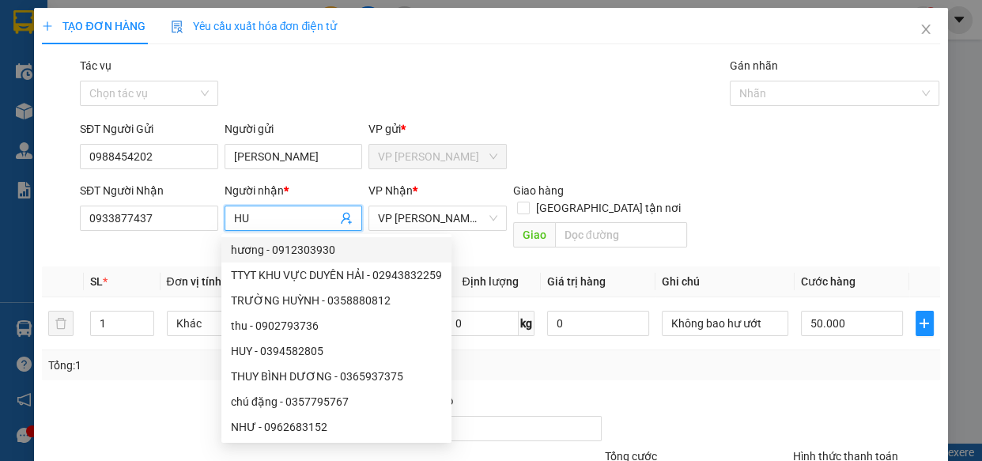
click at [269, 247] on div "hương - 0912303930" at bounding box center [336, 249] width 211 height 17
type input "0912303930"
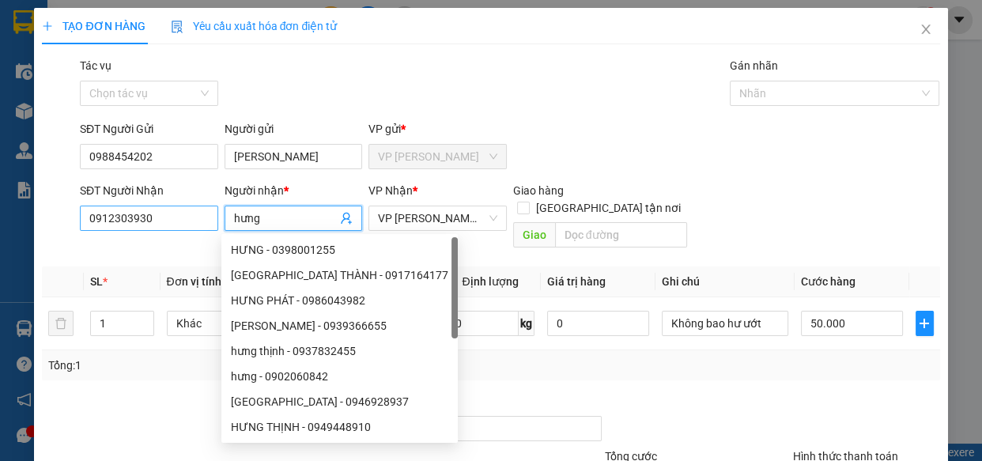
type input "hưng"
click at [175, 222] on input "0912303930" at bounding box center [149, 218] width 138 height 25
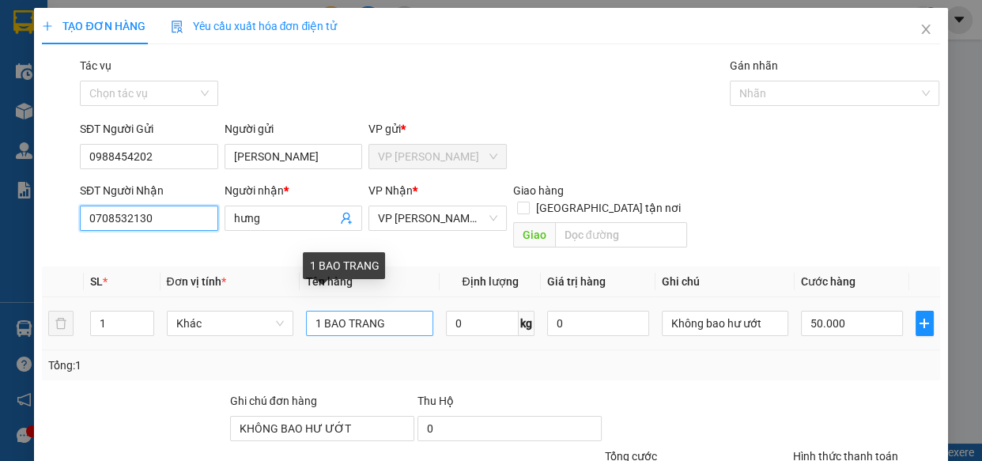
type input "0708532130"
click at [385, 311] on input "1 BAO TRANG" at bounding box center [369, 323] width 127 height 25
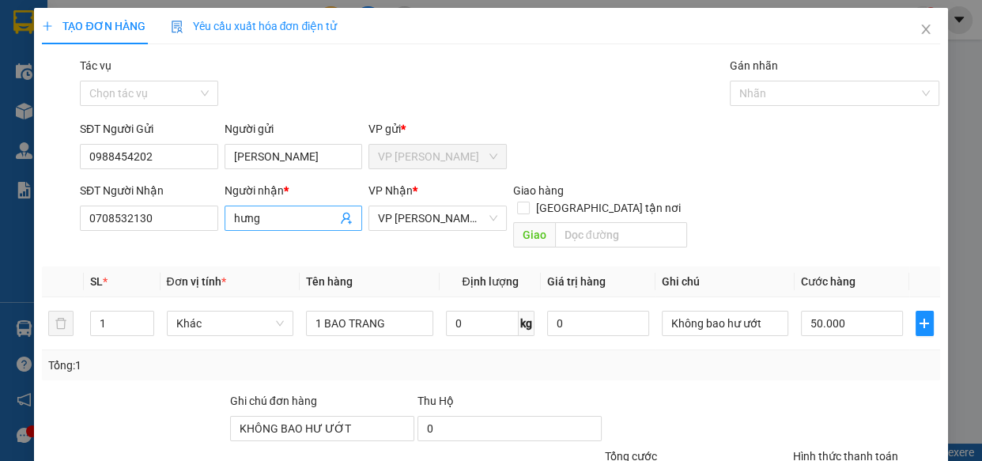
click at [236, 217] on input "hưng" at bounding box center [286, 218] width 104 height 17
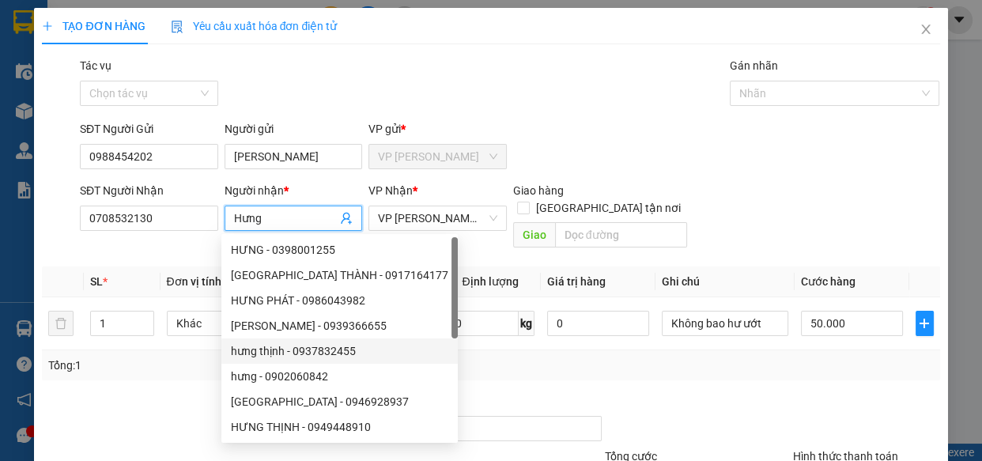
type input "Hưng"
click at [565, 371] on div "Transit Pickup Surcharge Ids Transit Deliver Surcharge Ids Transit Deliver Surc…" at bounding box center [491, 314] width 898 height 515
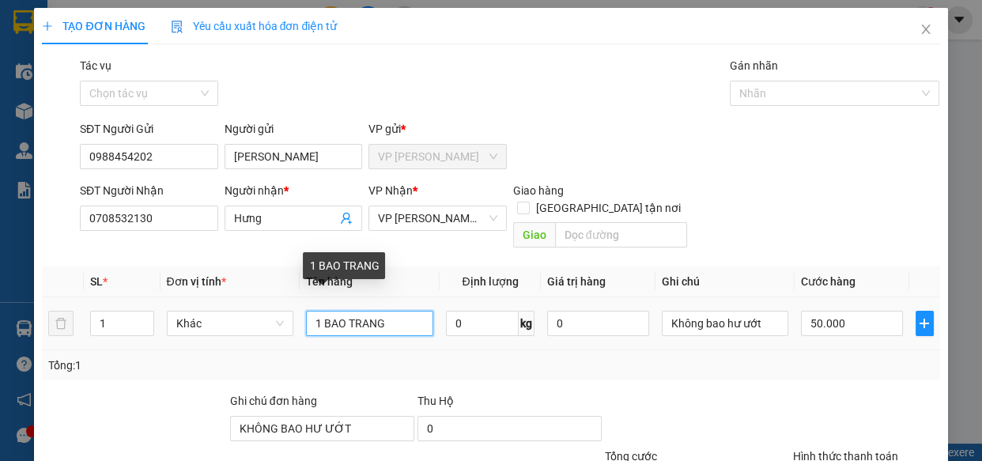
click at [401, 311] on input "1 BAO TRANG" at bounding box center [369, 323] width 127 height 25
click at [317, 311] on input "1 THUNG" at bounding box center [369, 323] width 127 height 25
type input "2 THUNG"
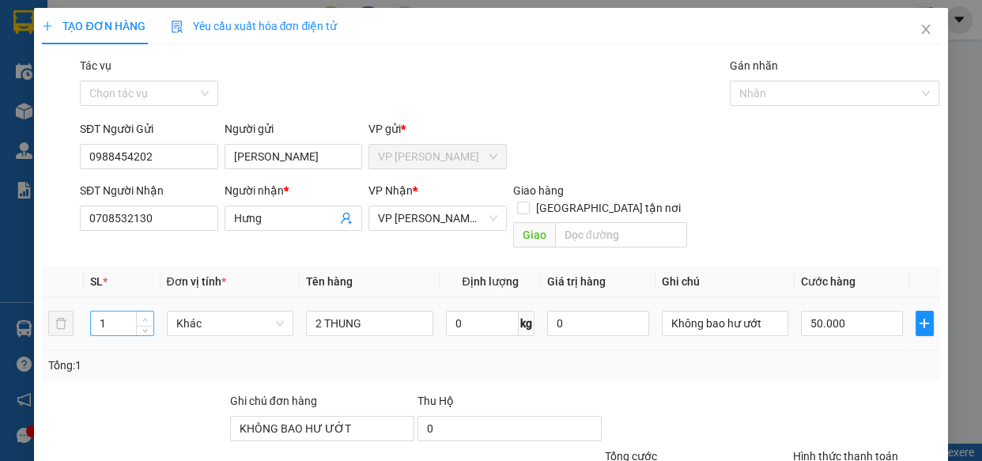
click at [144, 317] on icon "up" at bounding box center [145, 320] width 6 height 6
type input "2"
click at [815, 311] on input "50.000" at bounding box center [852, 323] width 102 height 25
type input "0"
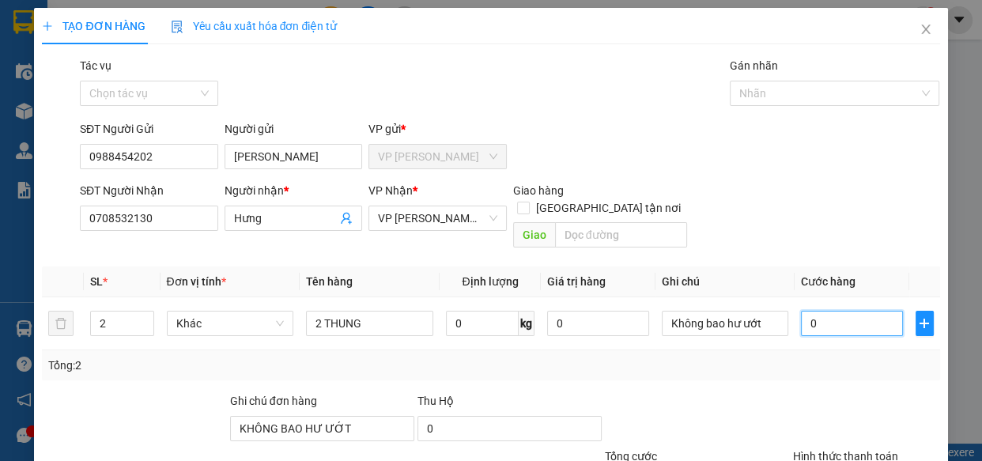
type input "0"
click at [801, 311] on input "0" at bounding box center [852, 323] width 102 height 25
type input "80"
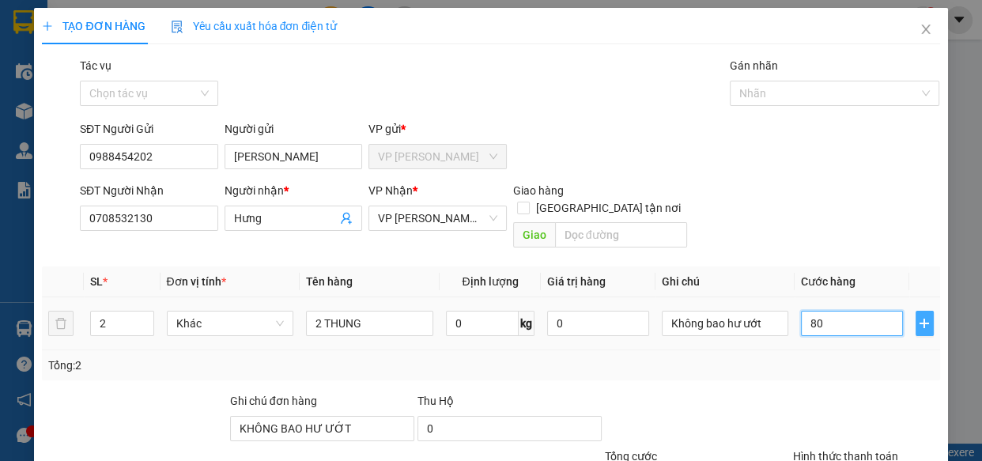
type input "80"
type input "80.000"
click at [918, 317] on icon "plus" at bounding box center [924, 323] width 13 height 13
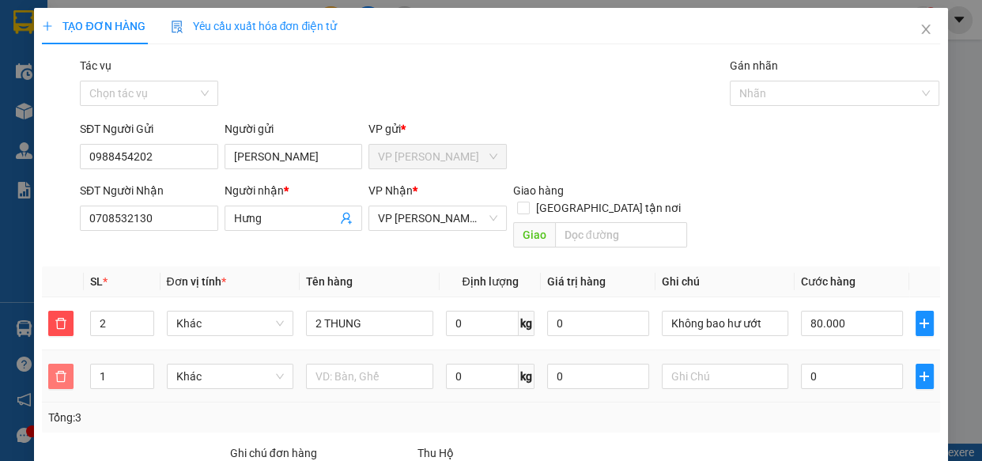
click at [62, 370] on icon "delete" at bounding box center [61, 376] width 13 height 13
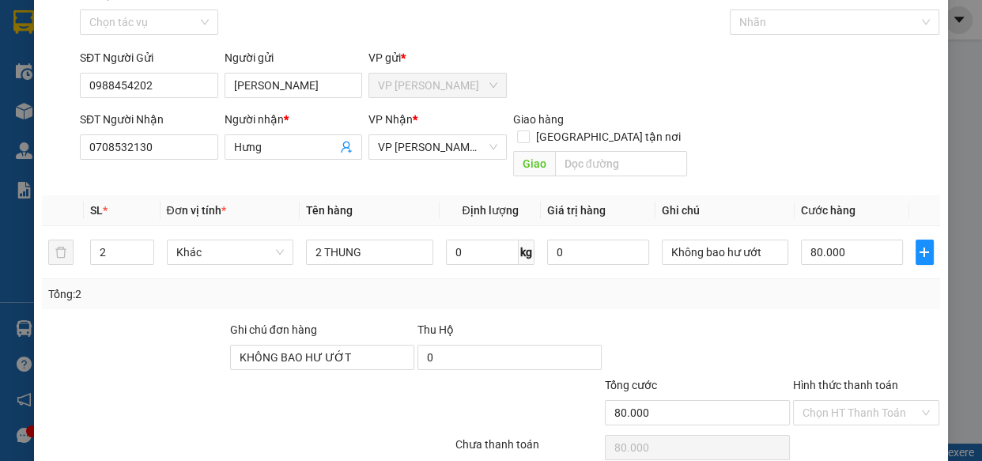
scroll to position [123, 0]
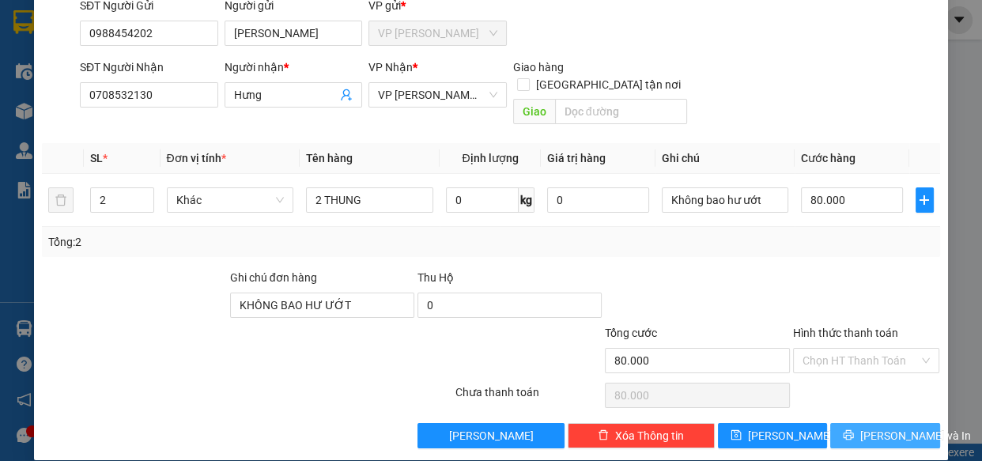
click at [856, 423] on button "[PERSON_NAME] và In" at bounding box center [884, 435] width 109 height 25
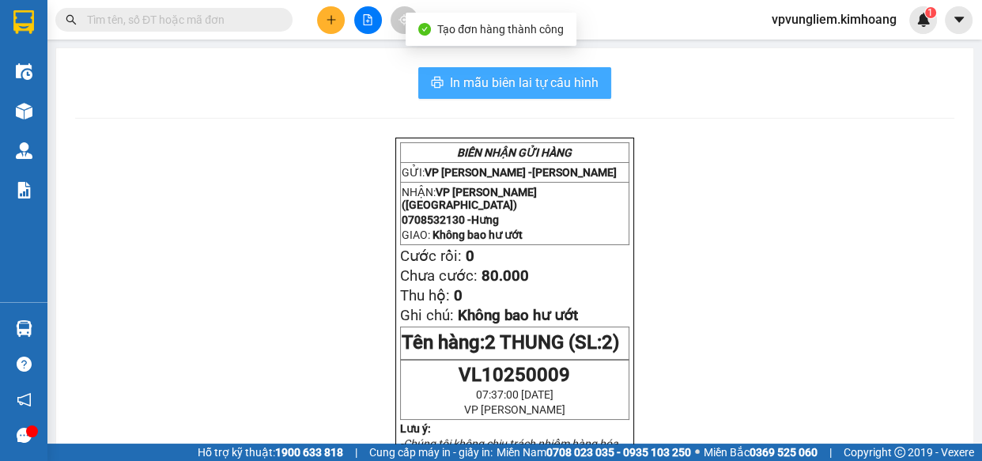
click at [490, 79] on span "In mẫu biên lai tự cấu hình" at bounding box center [524, 83] width 149 height 20
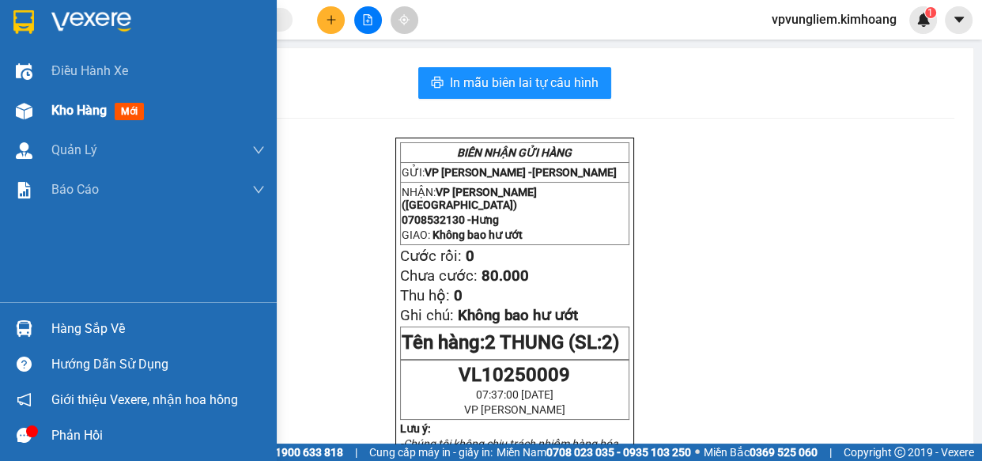
click at [79, 114] on span "Kho hàng" at bounding box center [78, 110] width 55 height 15
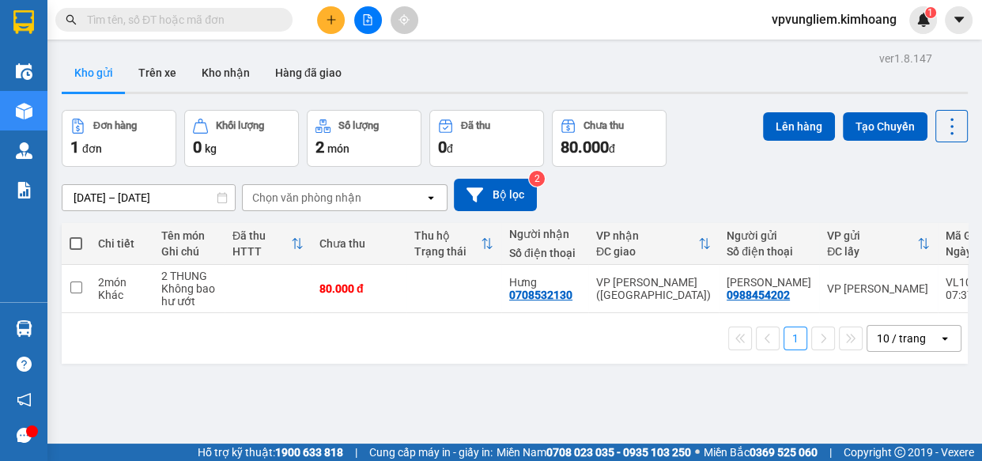
click at [195, 22] on input "text" at bounding box center [180, 19] width 187 height 17
